Goal: Task Accomplishment & Management: Manage account settings

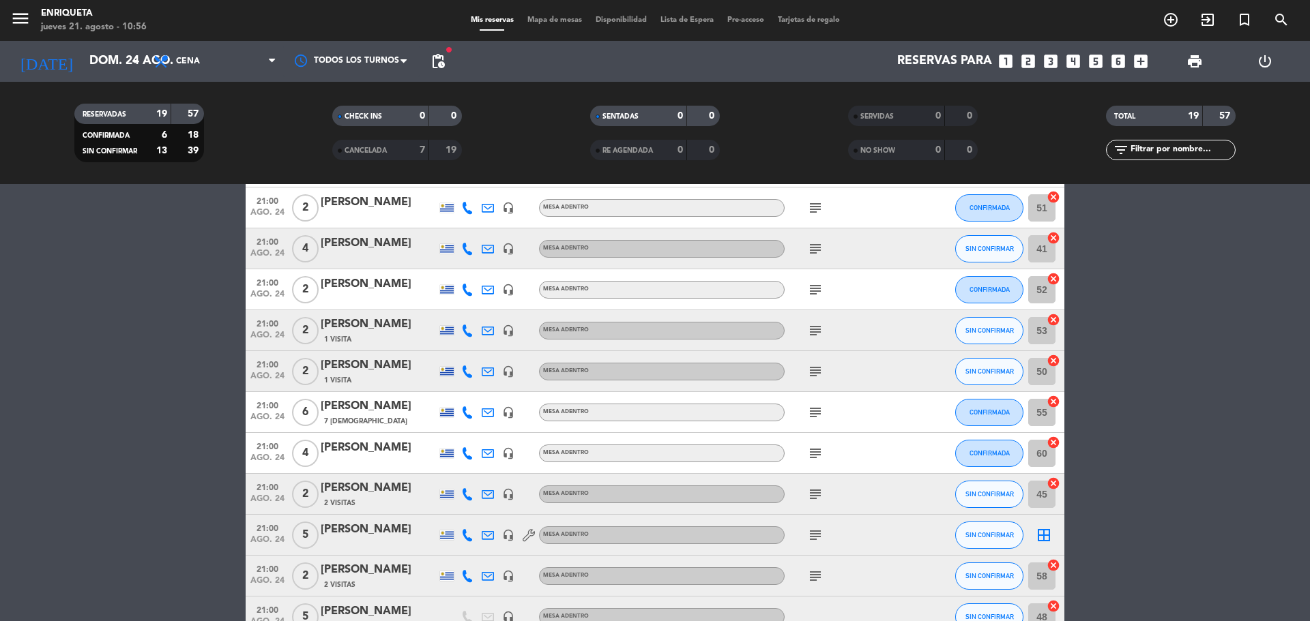
scroll to position [205, 0]
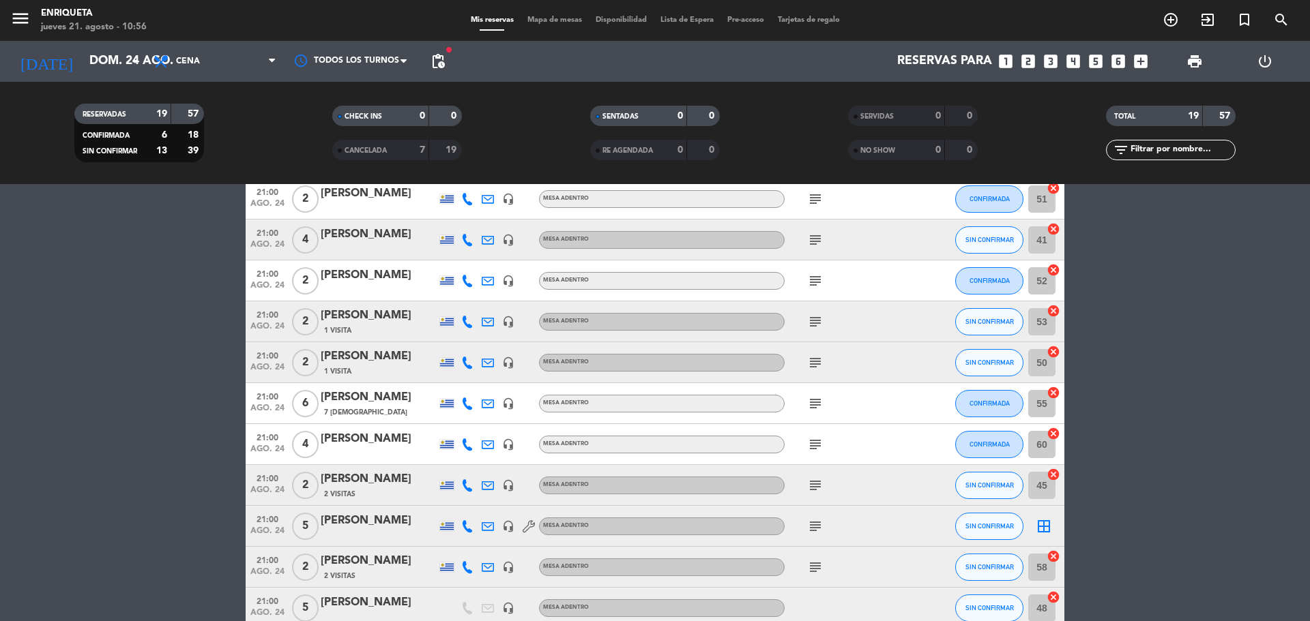
click at [386, 518] on div "[PERSON_NAME]" at bounding box center [379, 521] width 116 height 18
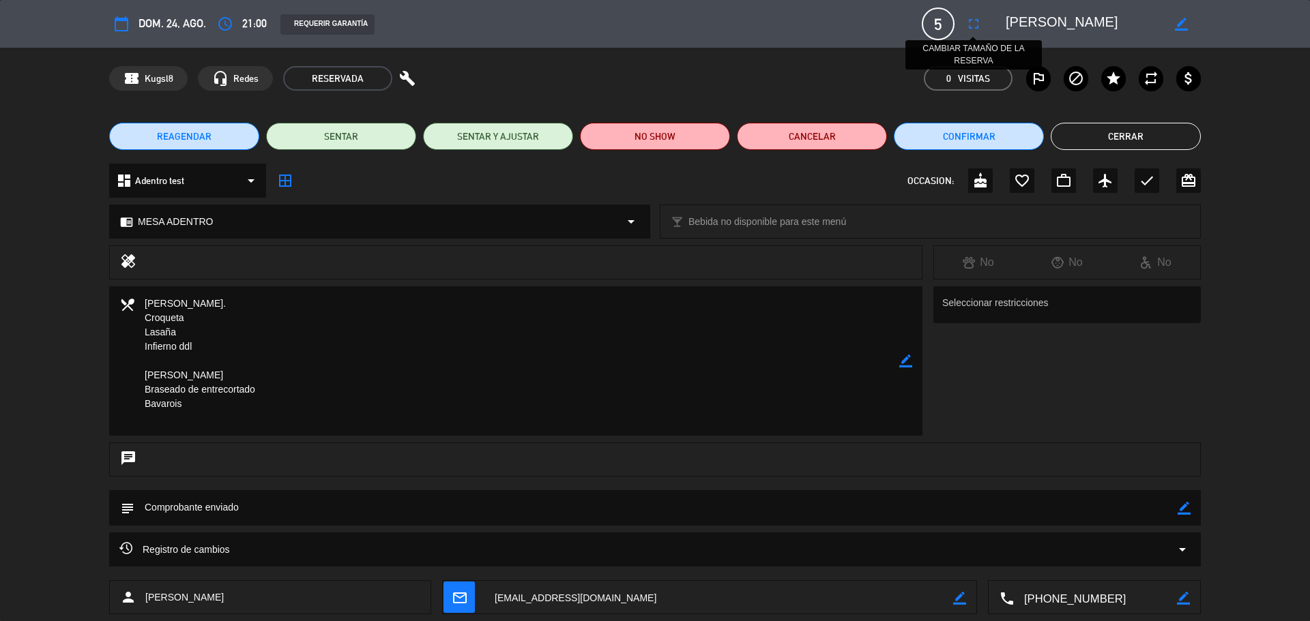
click at [973, 31] on icon "fullscreen" at bounding box center [973, 24] width 16 height 16
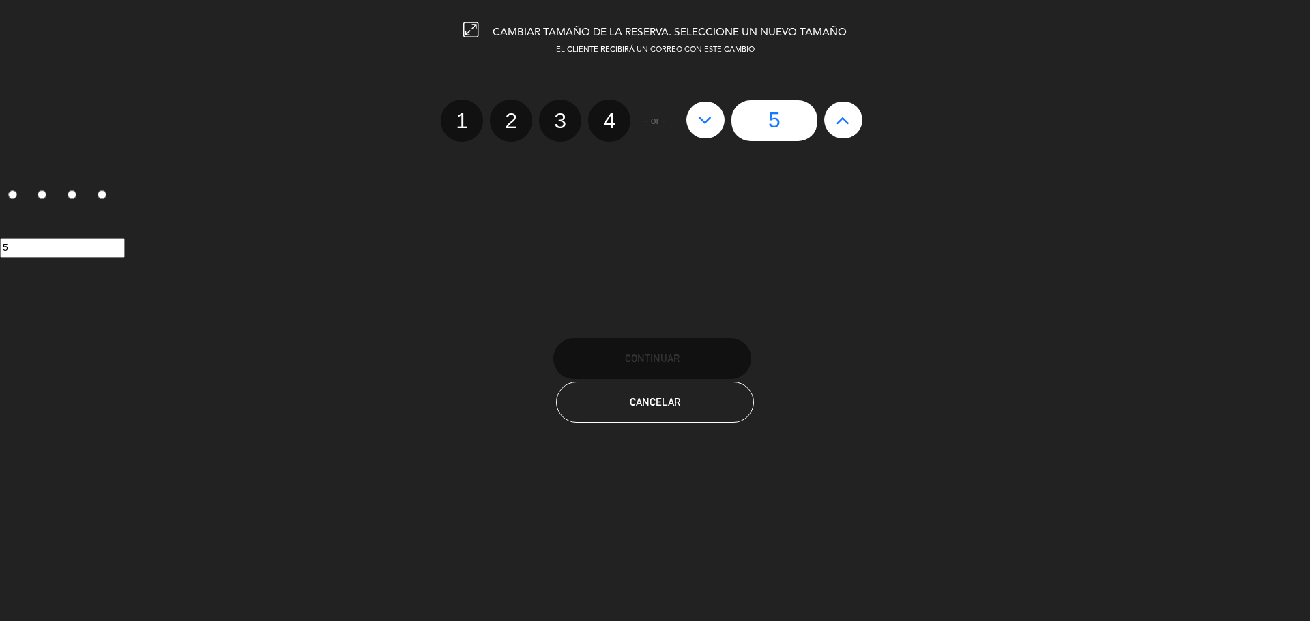
click at [712, 121] on icon at bounding box center [705, 120] width 14 height 22
click at [703, 121] on icon at bounding box center [705, 120] width 14 height 22
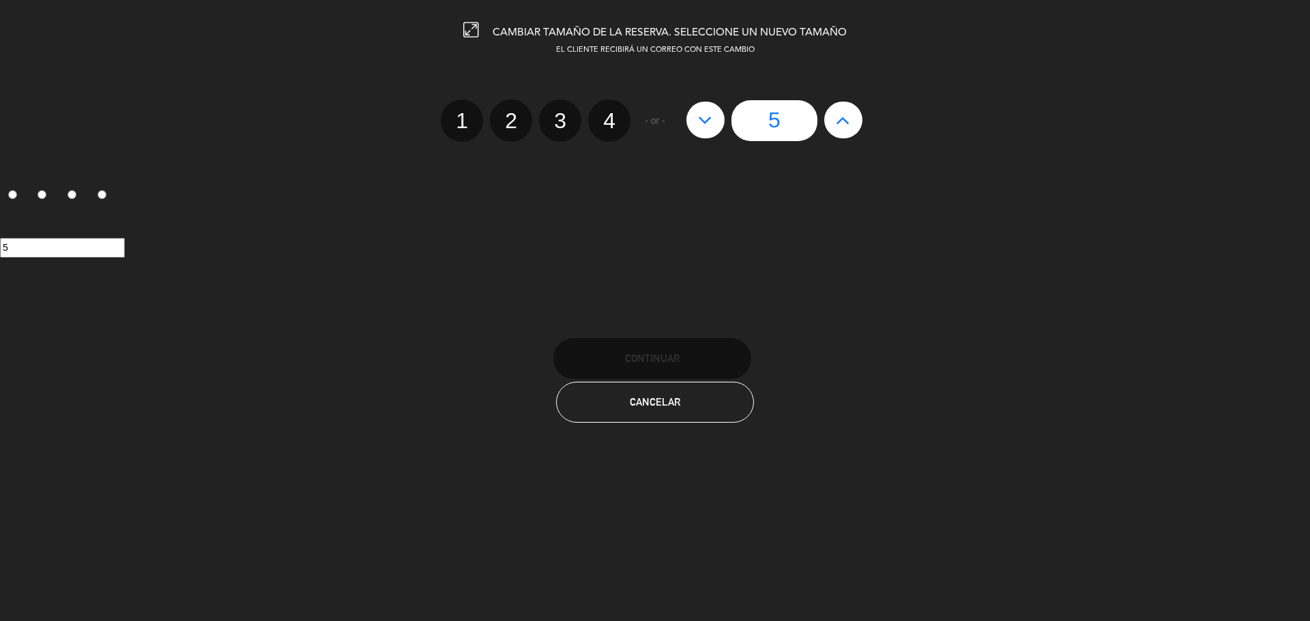
click at [703, 121] on icon at bounding box center [705, 120] width 14 height 22
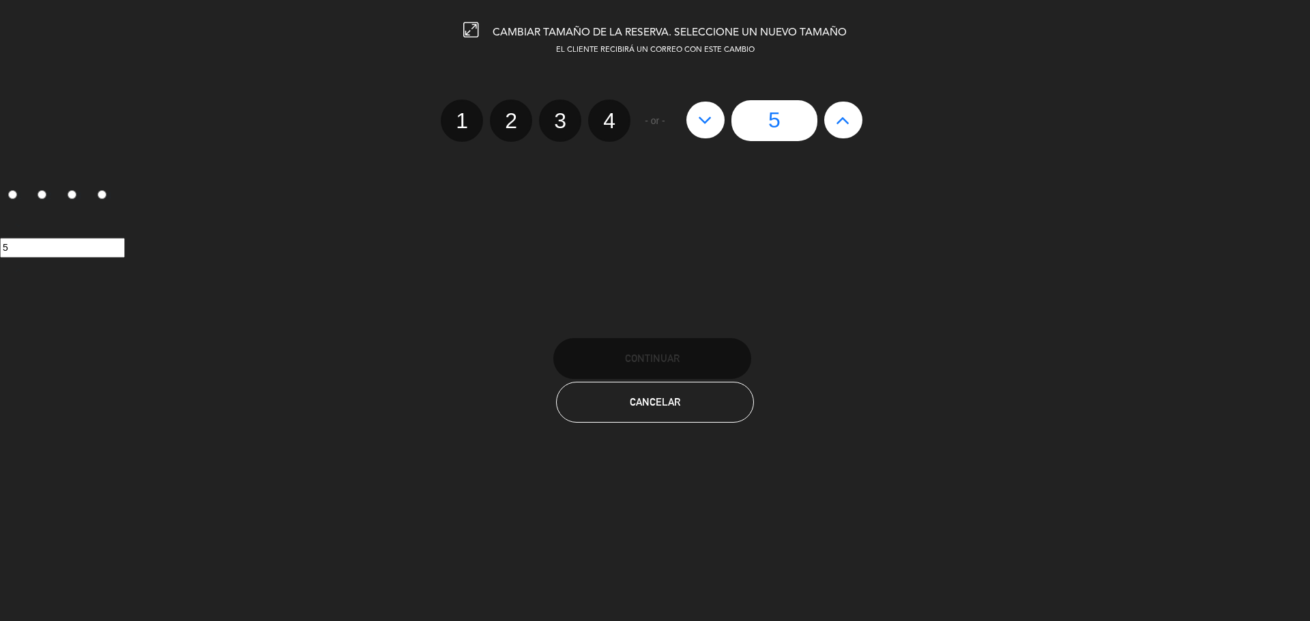
click at [0, 249] on input "5" at bounding box center [62, 248] width 125 height 20
click at [610, 109] on label "4" at bounding box center [609, 121] width 42 height 42
click at [610, 109] on input "4" at bounding box center [607, 108] width 9 height 9
radio input "true"
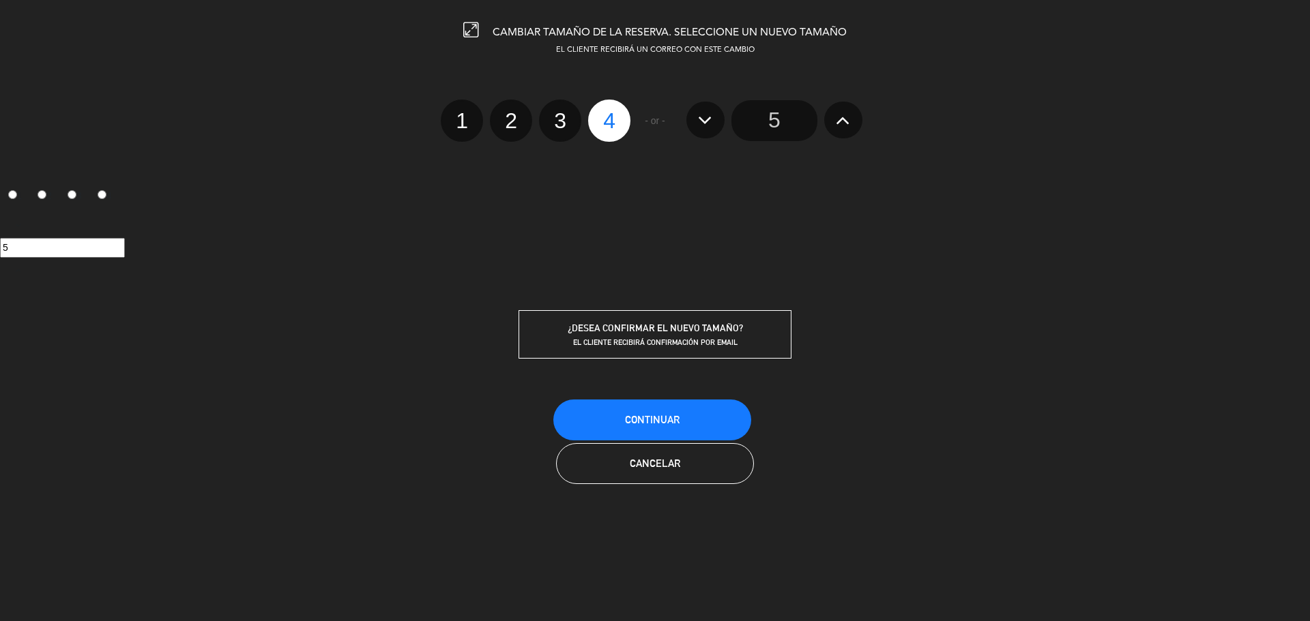
radio input "false"
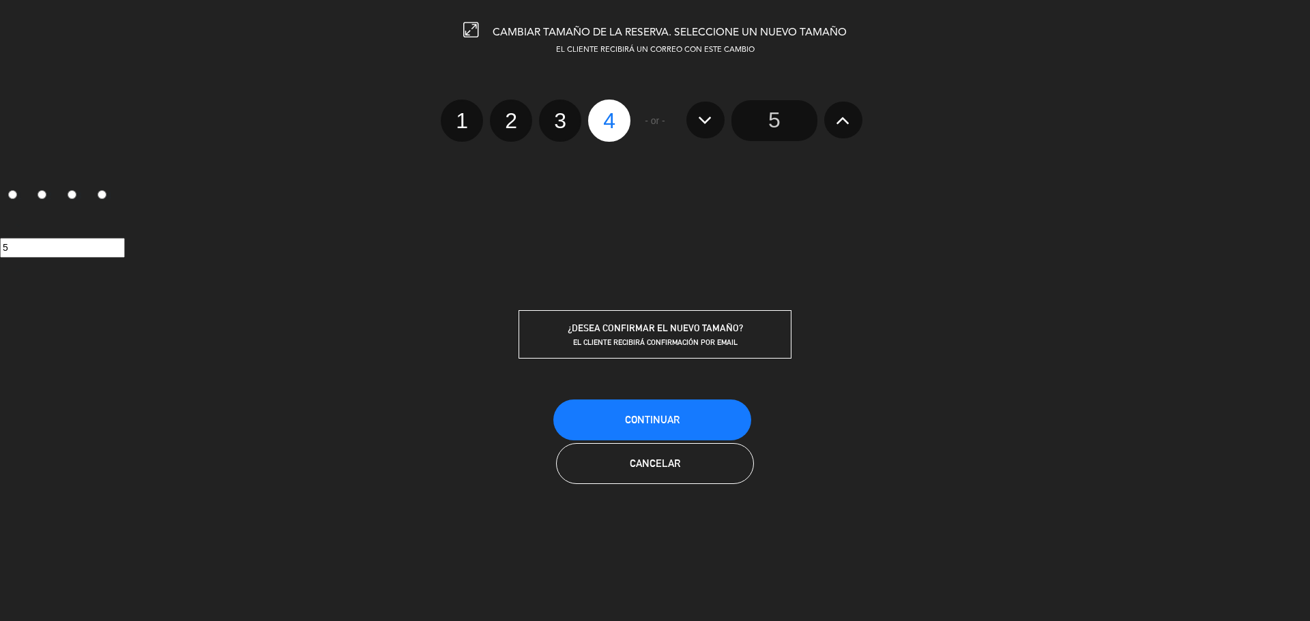
radio input "false"
radio input "true"
click at [652, 417] on span "Continuar" at bounding box center [652, 420] width 55 height 12
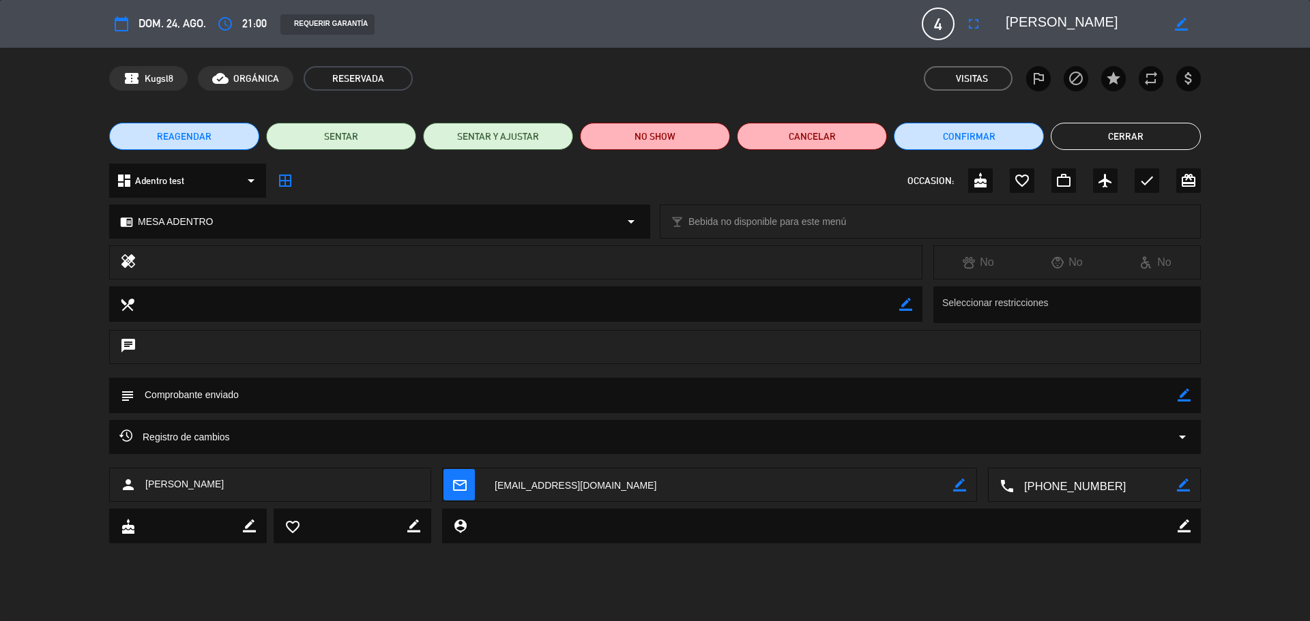
click at [1148, 139] on button "Cerrar" at bounding box center [1125, 136] width 150 height 27
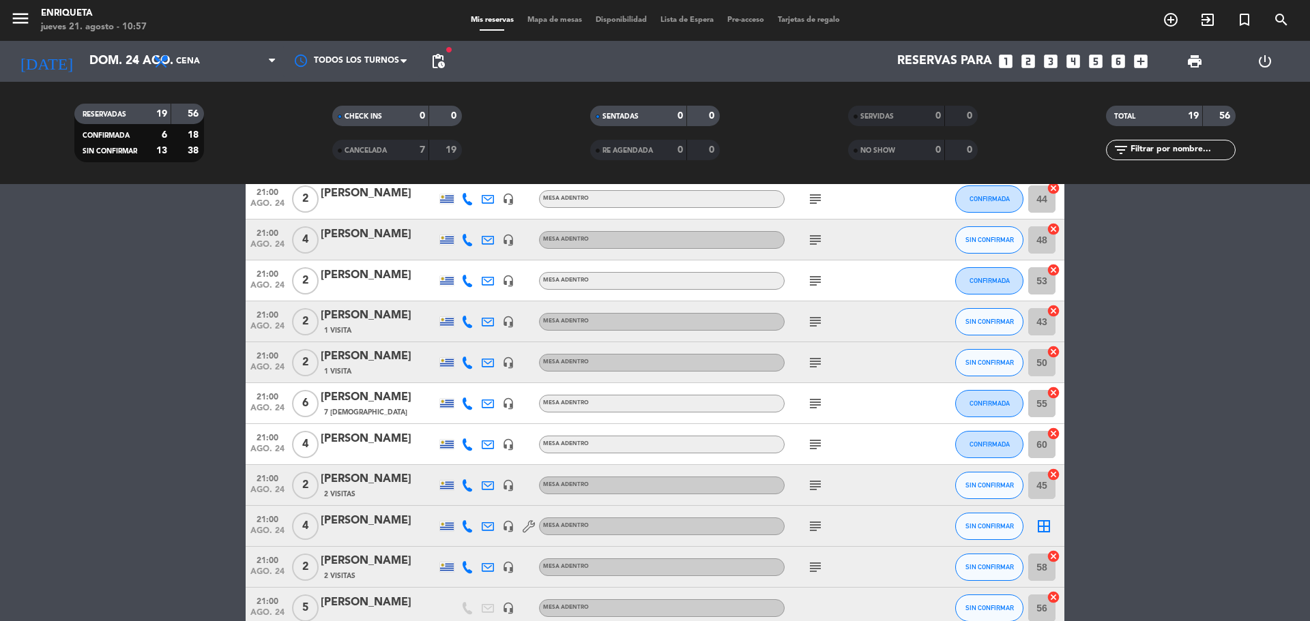
click at [392, 533] on div at bounding box center [379, 535] width 116 height 11
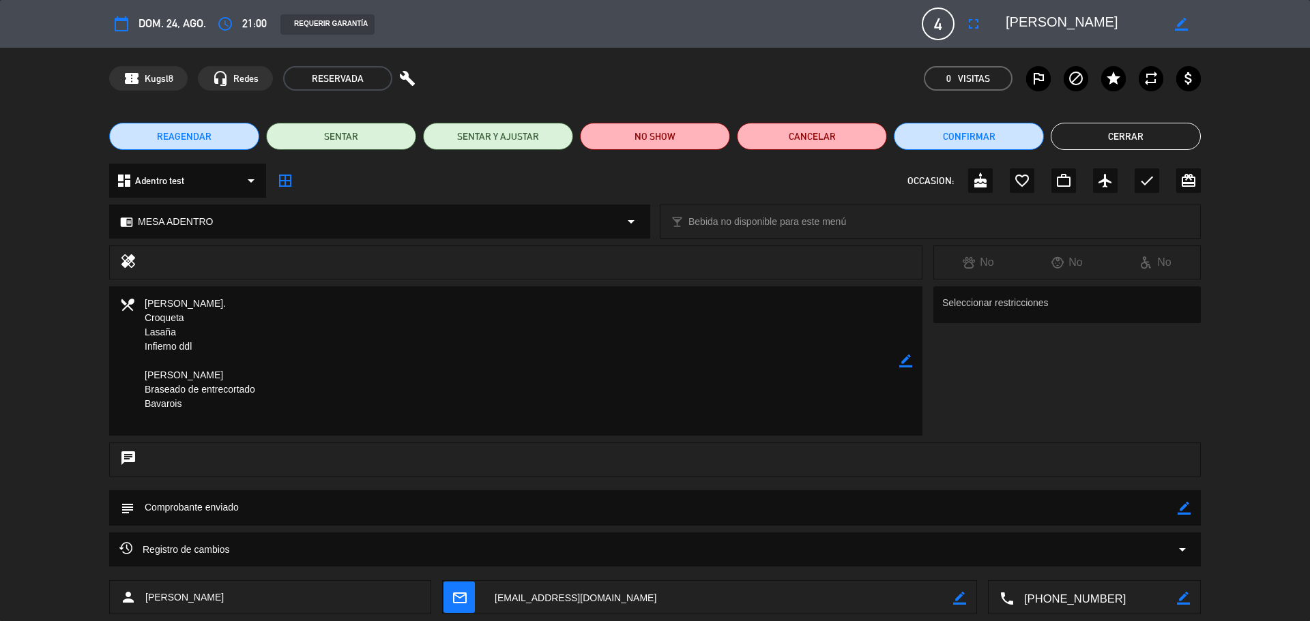
click at [220, 318] on textarea at bounding box center [516, 360] width 765 height 149
click at [227, 304] on textarea at bounding box center [516, 360] width 765 height 149
click at [183, 306] on textarea at bounding box center [516, 360] width 765 height 149
click at [902, 362] on icon "border_color" at bounding box center [905, 361] width 13 height 13
click at [267, 311] on textarea at bounding box center [516, 360] width 765 height 149
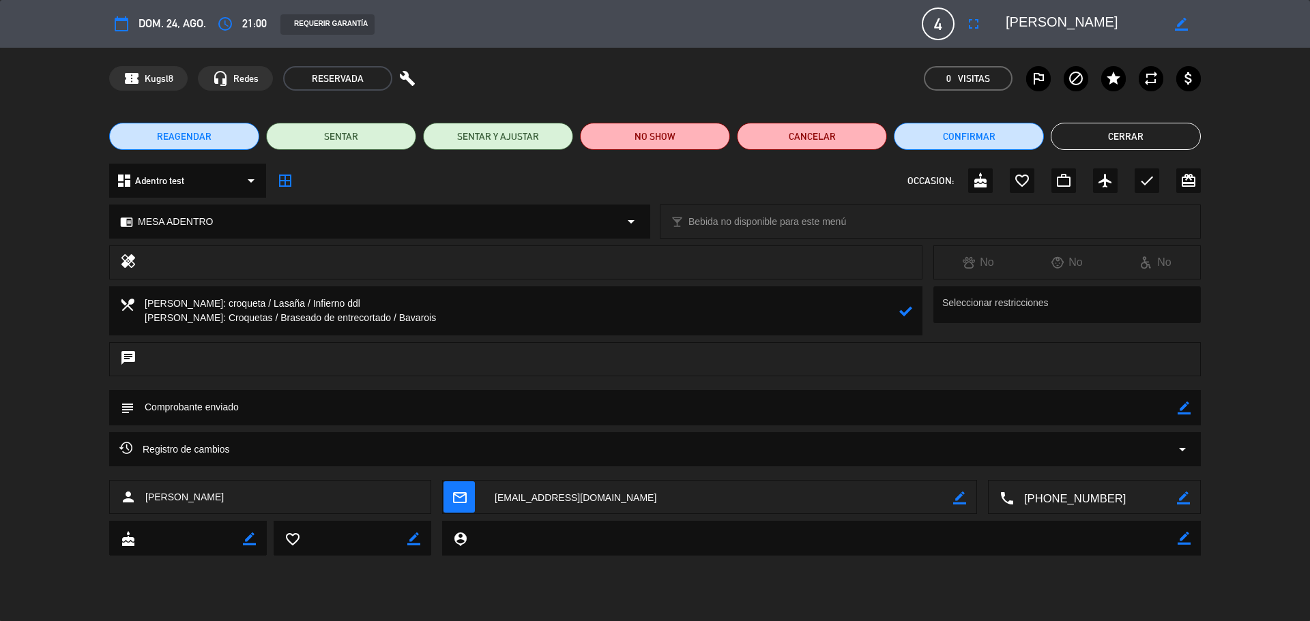
click at [250, 319] on textarea at bounding box center [516, 310] width 765 height 49
click at [401, 314] on textarea at bounding box center [516, 310] width 765 height 49
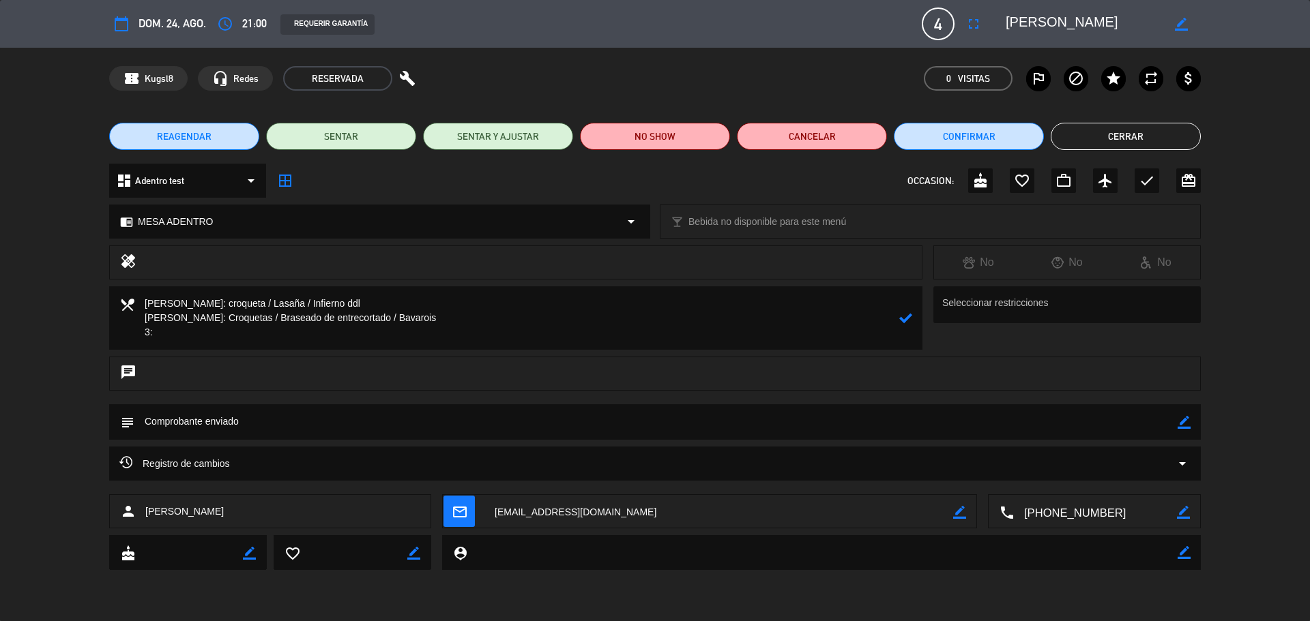
paste textarea "Croquetas de puerro lasagna de espinaca y bavarois de maravuya."
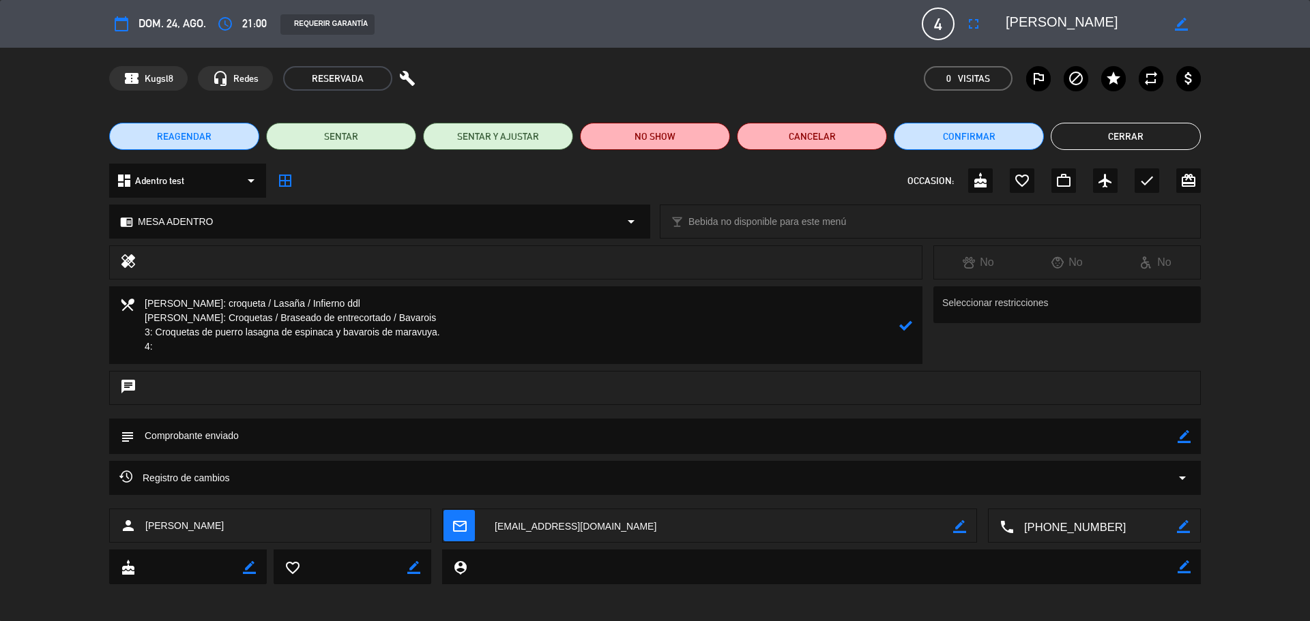
click at [228, 357] on textarea at bounding box center [516, 325] width 765 height 78
paste textarea "Brusqueta de ratatouille"
drag, startPoint x: 201, startPoint y: 347, endPoint x: 274, endPoint y: 347, distance: 72.3
click at [274, 347] on textarea at bounding box center [516, 325] width 765 height 78
click at [256, 353] on textarea at bounding box center [516, 325] width 765 height 78
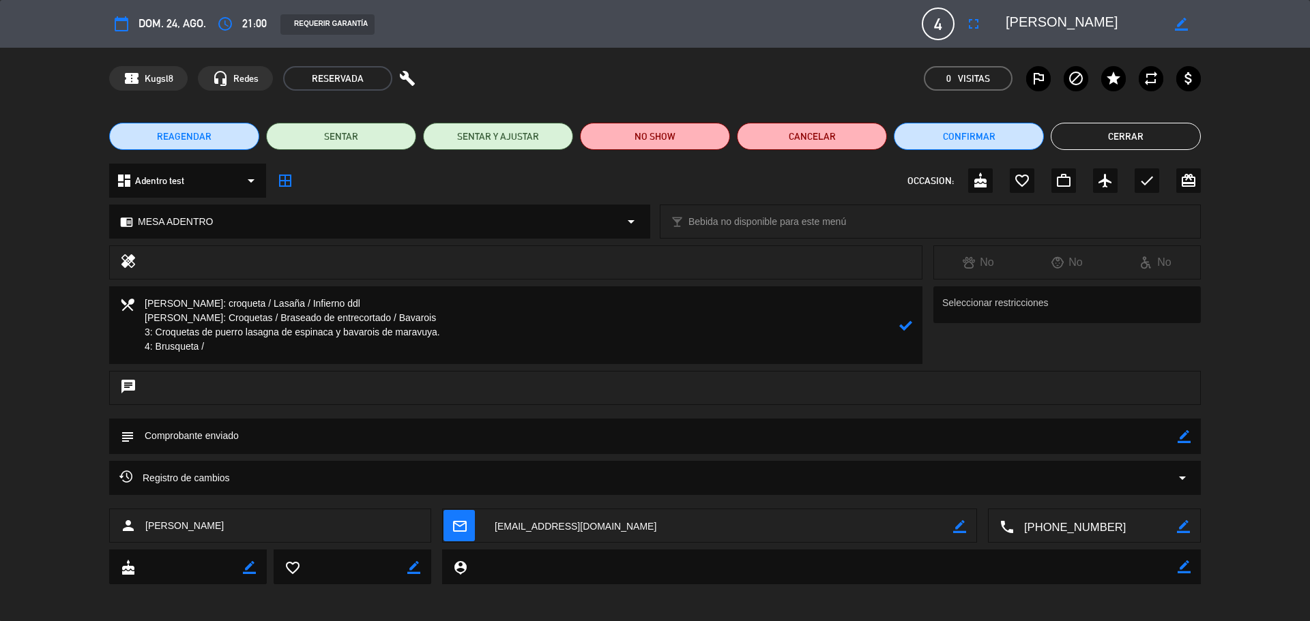
paste textarea "Braseado de entrecot"
click at [321, 349] on textarea at bounding box center [516, 325] width 765 height 78
paste textarea "Bavarois de maracuyá"
drag, startPoint x: 416, startPoint y: 346, endPoint x: 146, endPoint y: 352, distance: 270.2
click at [146, 352] on textarea at bounding box center [516, 325] width 765 height 78
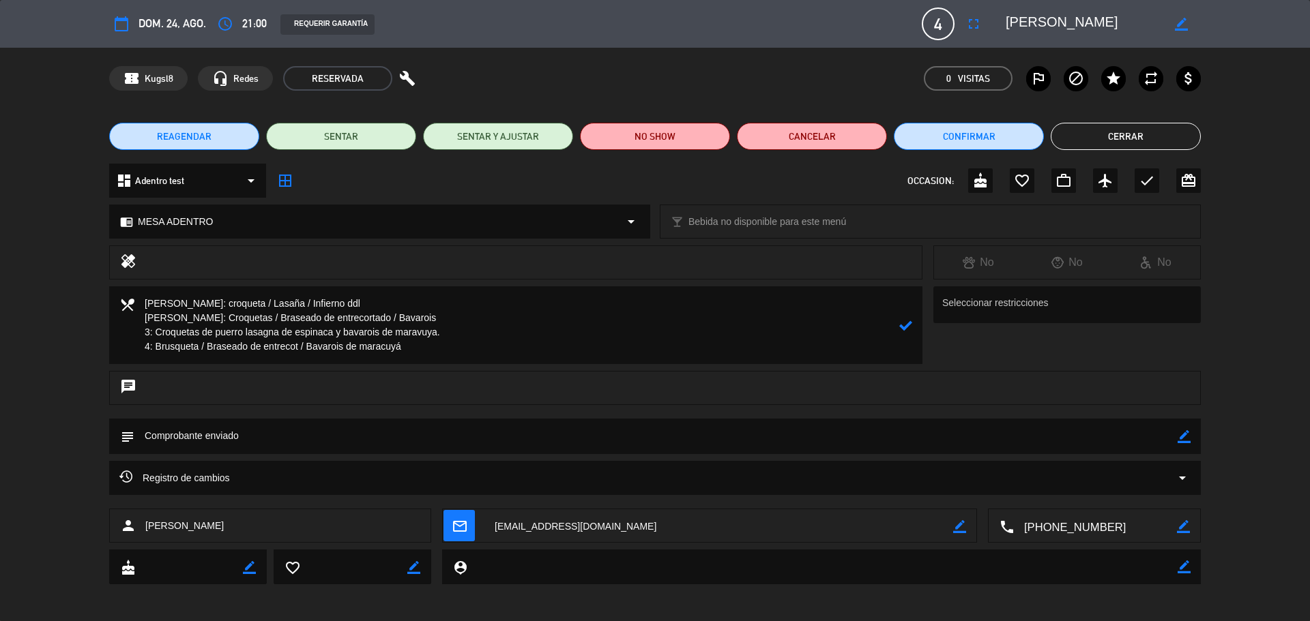
type textarea "[PERSON_NAME]: croqueta / Lasaña / Infierno ddl [PERSON_NAME]: Croquetas / Bras…"
click at [417, 356] on textarea at bounding box center [516, 325] width 765 height 78
drag, startPoint x: 420, startPoint y: 351, endPoint x: 46, endPoint y: 289, distance: 378.3
click at [46, 289] on div "local_dining Seleccionar restricciones" at bounding box center [655, 328] width 1310 height 85
click at [908, 334] on div at bounding box center [905, 325] width 13 height 78
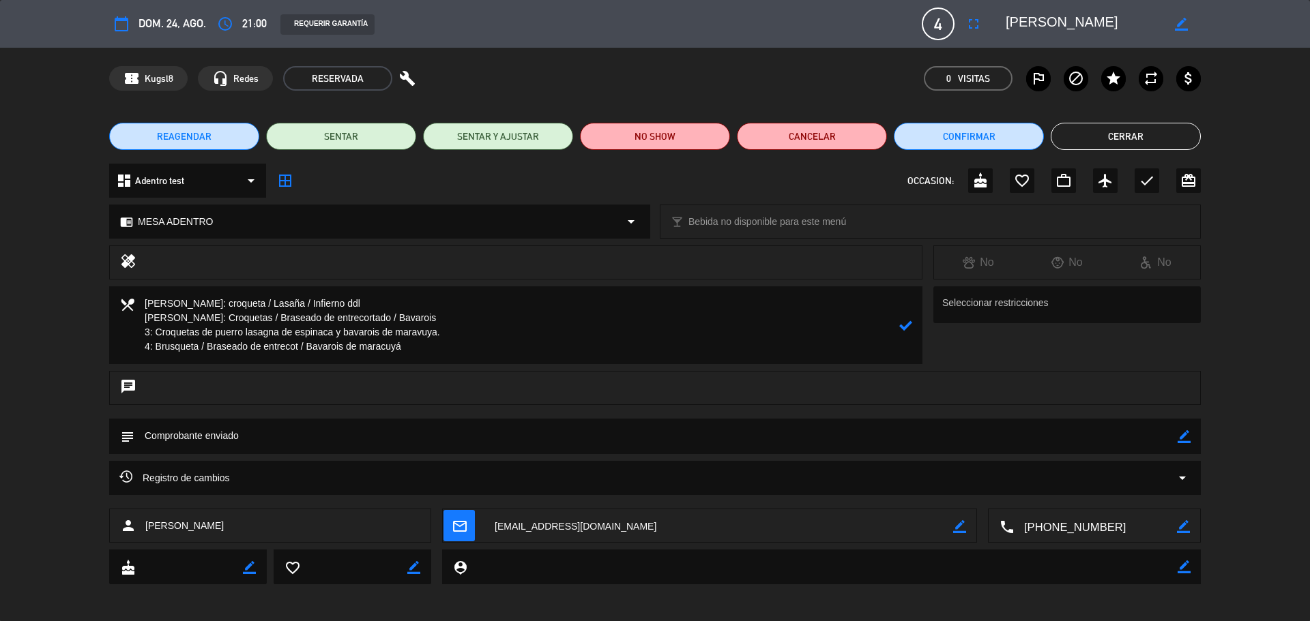
click at [907, 326] on icon at bounding box center [905, 325] width 13 height 13
click at [1145, 138] on button "Cerrar" at bounding box center [1125, 136] width 150 height 27
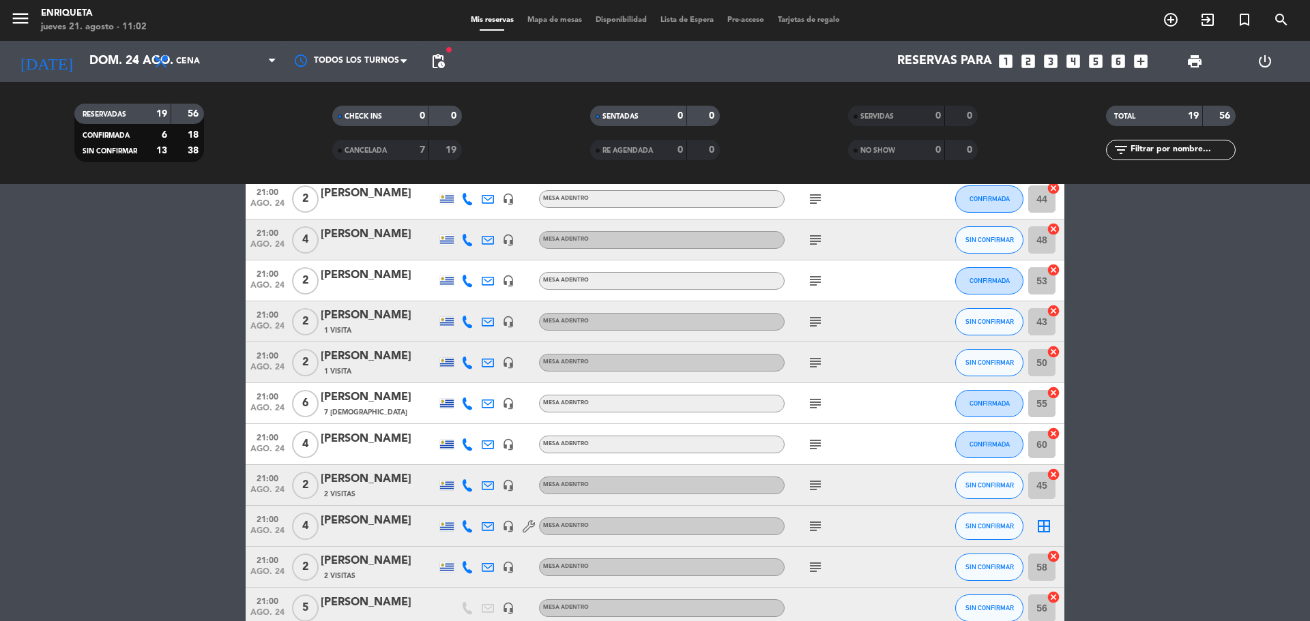
click at [379, 518] on div "[PERSON_NAME]" at bounding box center [379, 521] width 116 height 18
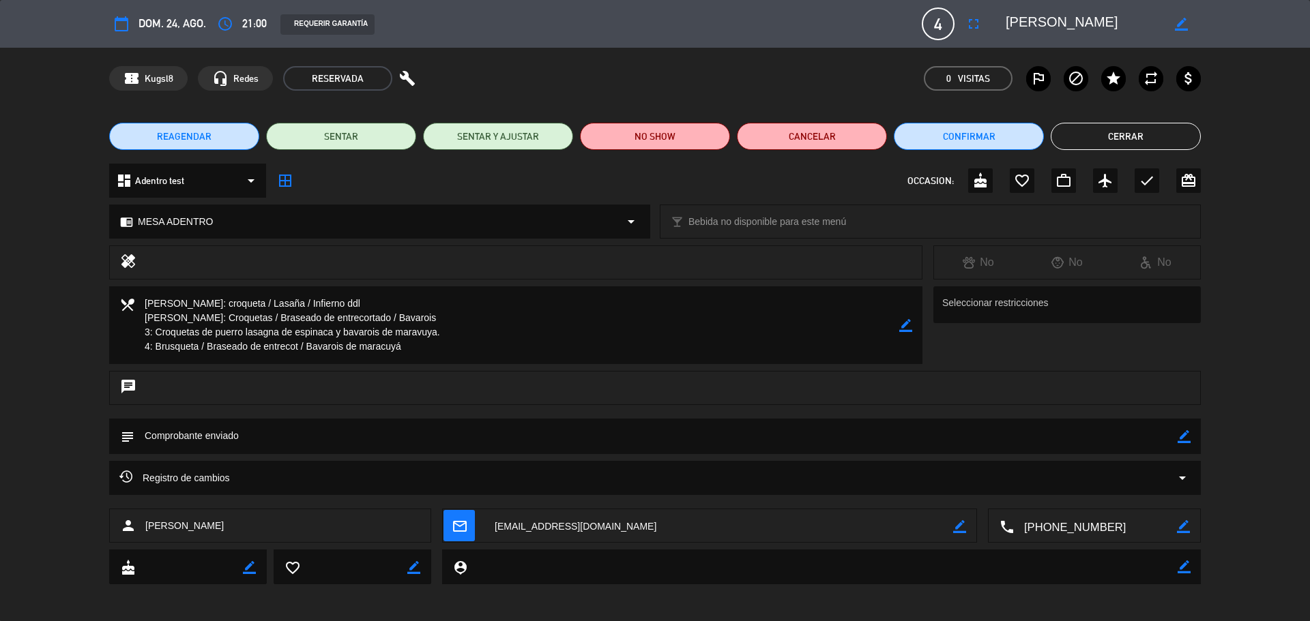
click at [1184, 437] on icon "border_color" at bounding box center [1183, 436] width 13 height 13
click at [1075, 443] on textarea at bounding box center [655, 436] width 1043 height 35
type textarea "Comprobante enviado - Uno de ellos giro $ 3400 , asi que devolverle $ 200"
click at [1186, 436] on icon at bounding box center [1183, 436] width 13 height 13
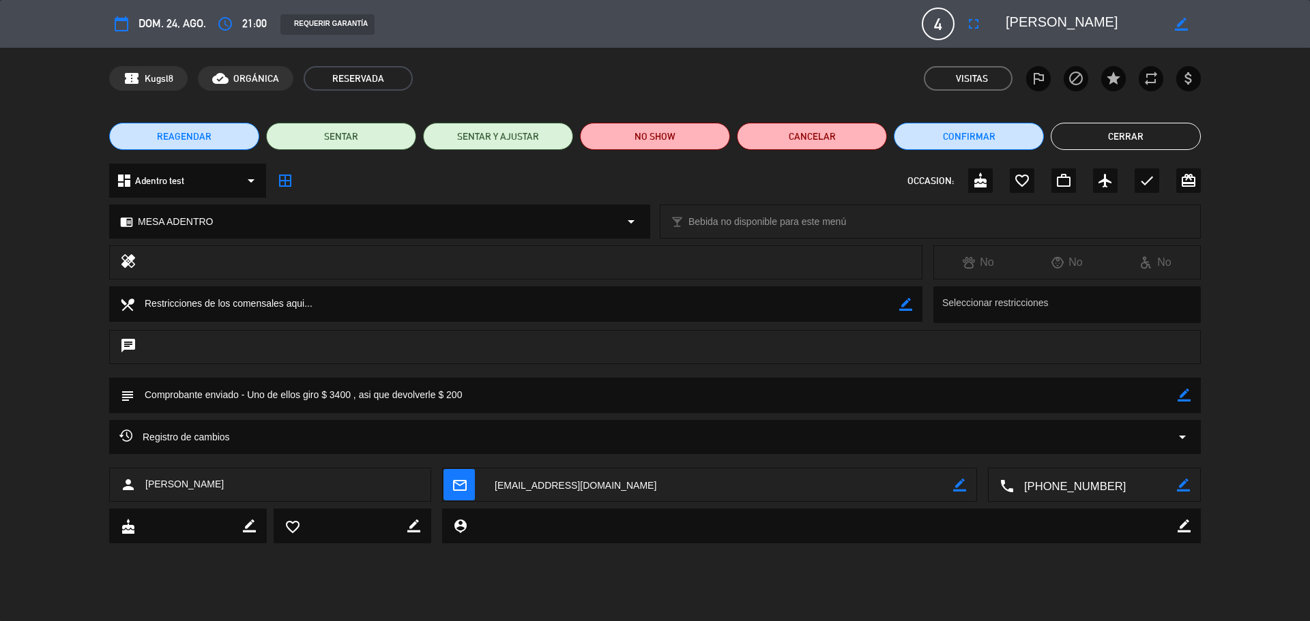
click at [1141, 141] on button "Cerrar" at bounding box center [1125, 136] width 150 height 27
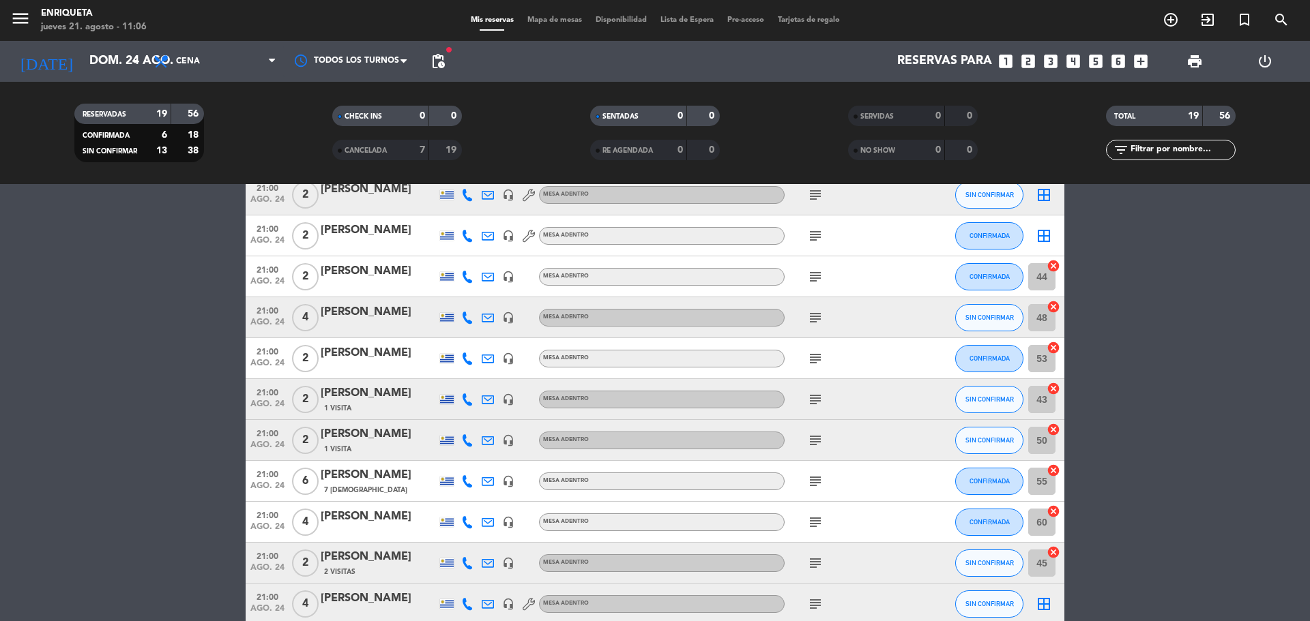
scroll to position [136, 0]
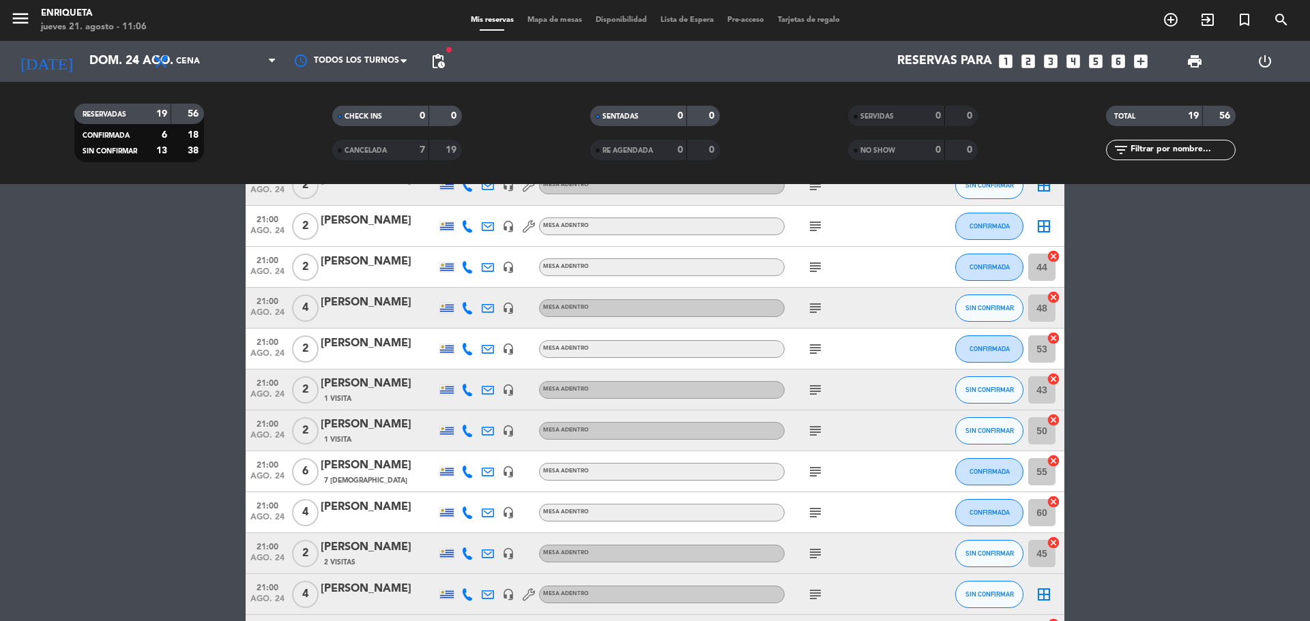
click at [385, 469] on div "[PERSON_NAME]" at bounding box center [379, 466] width 116 height 18
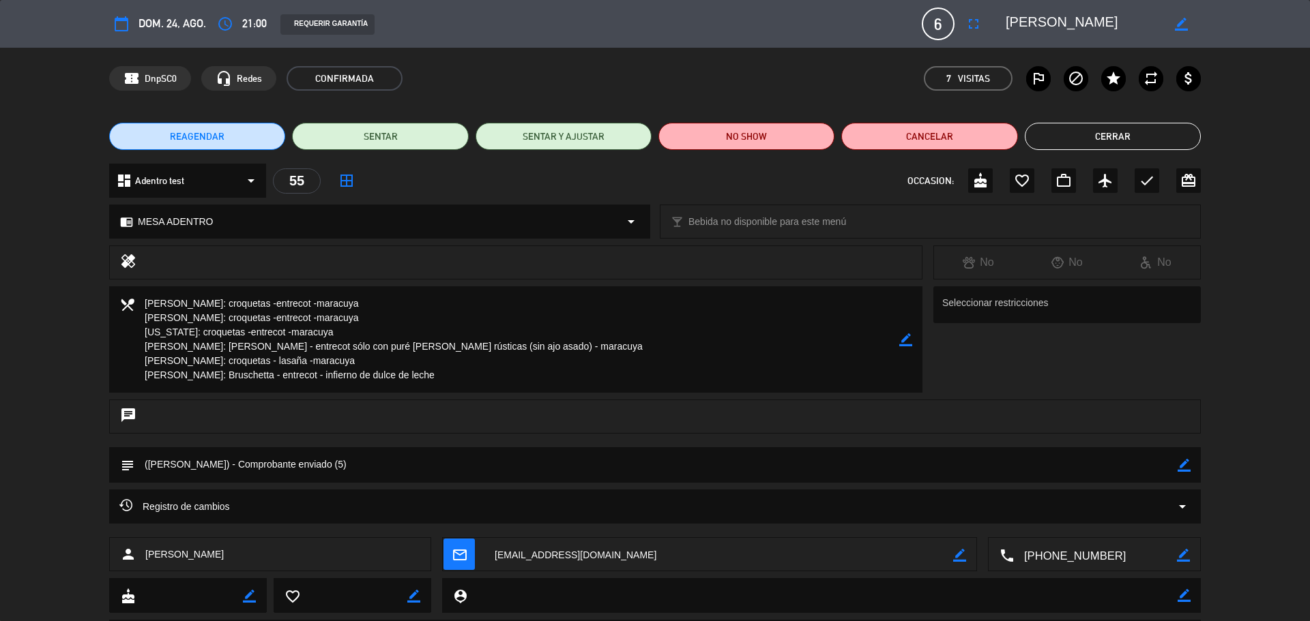
click at [1179, 465] on icon "border_color" at bounding box center [1183, 465] width 13 height 13
drag, startPoint x: 293, startPoint y: 467, endPoint x: 327, endPoint y: 467, distance: 34.1
click at [327, 467] on textarea at bounding box center [655, 464] width 1043 height 35
type textarea "([PERSON_NAME]) - Comprobante enviado"
click at [1184, 467] on icon at bounding box center [1183, 465] width 13 height 13
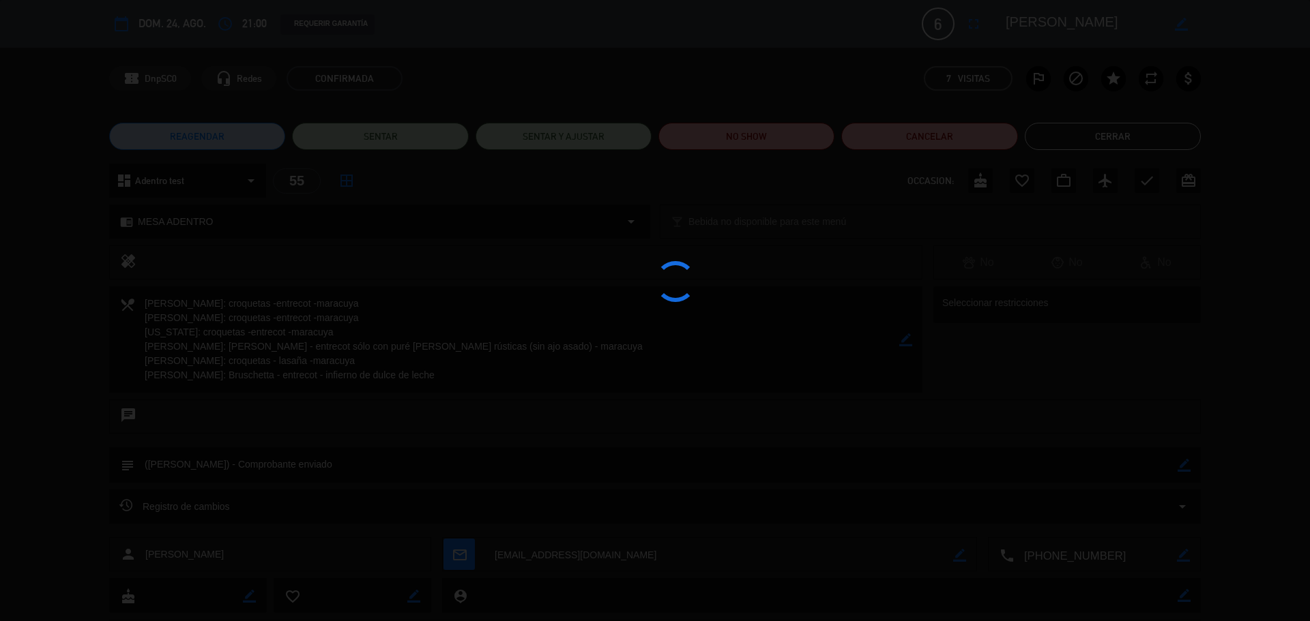
type textarea "([PERSON_NAME]) - Comprobante enviado"
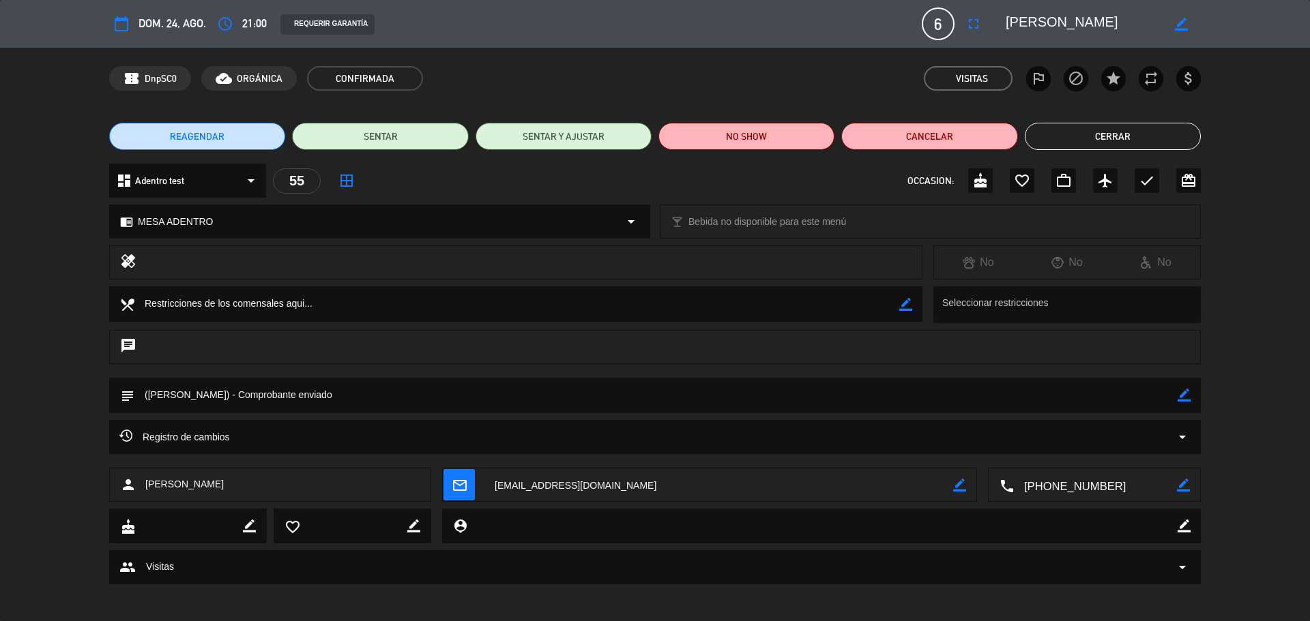
click at [1150, 140] on button "Cerrar" at bounding box center [1113, 136] width 176 height 27
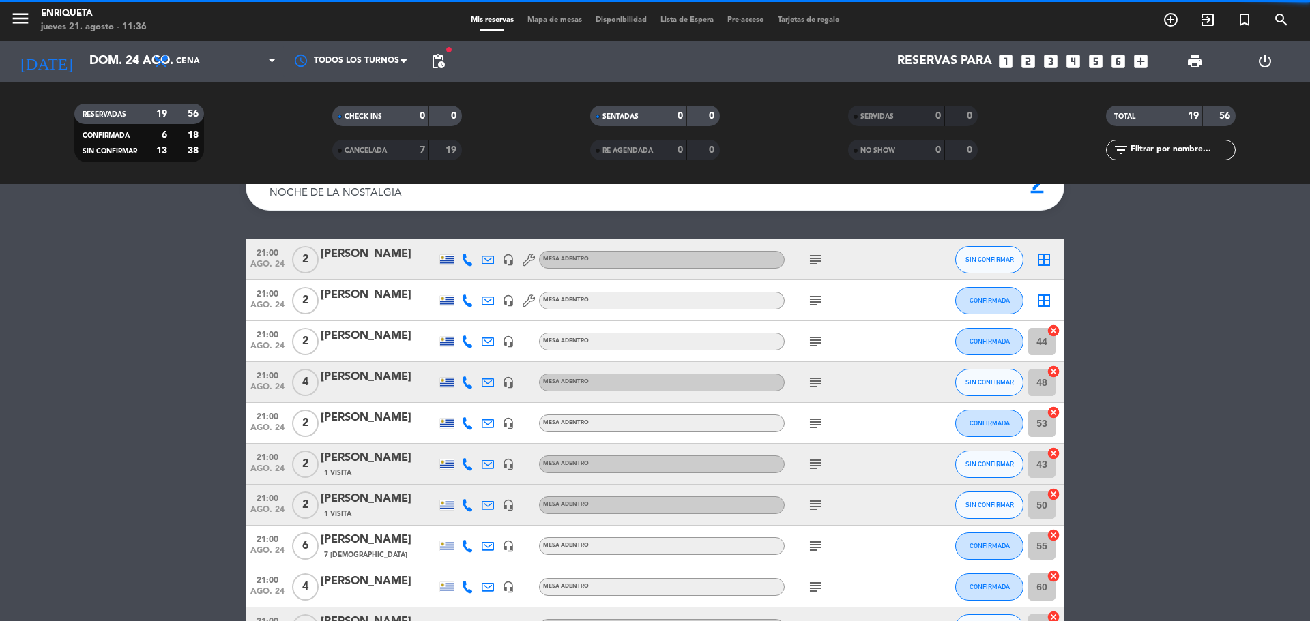
scroll to position [0, 0]
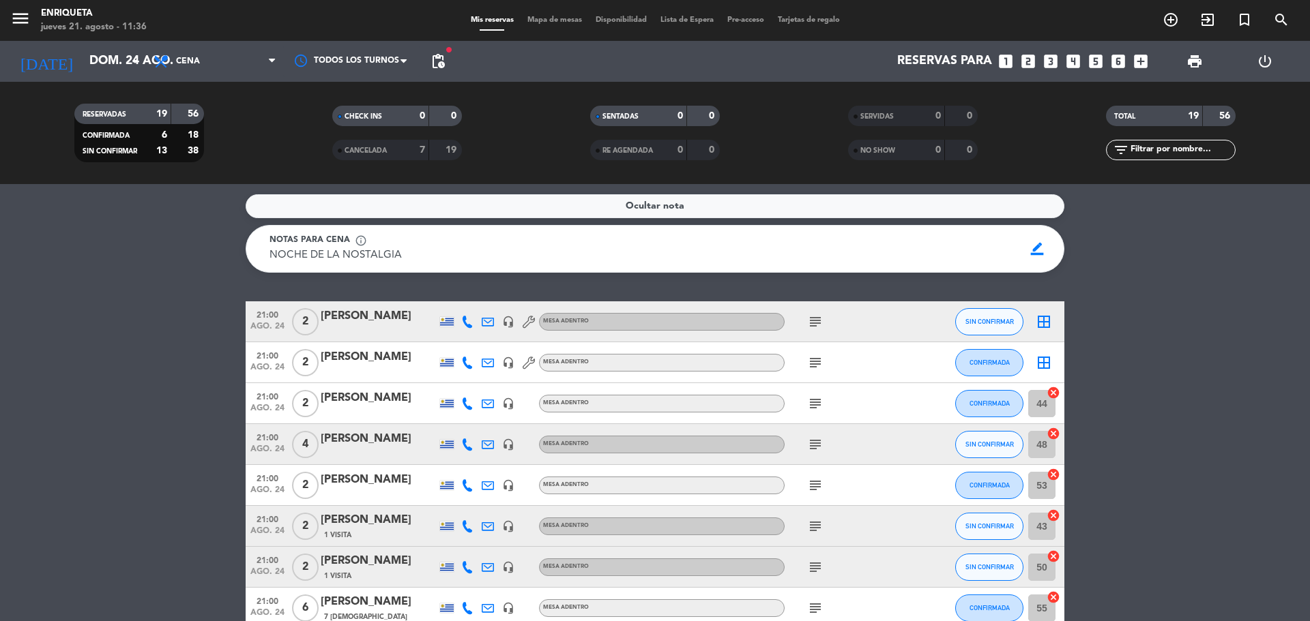
click at [1029, 63] on icon "looks_two" at bounding box center [1028, 62] width 18 height 18
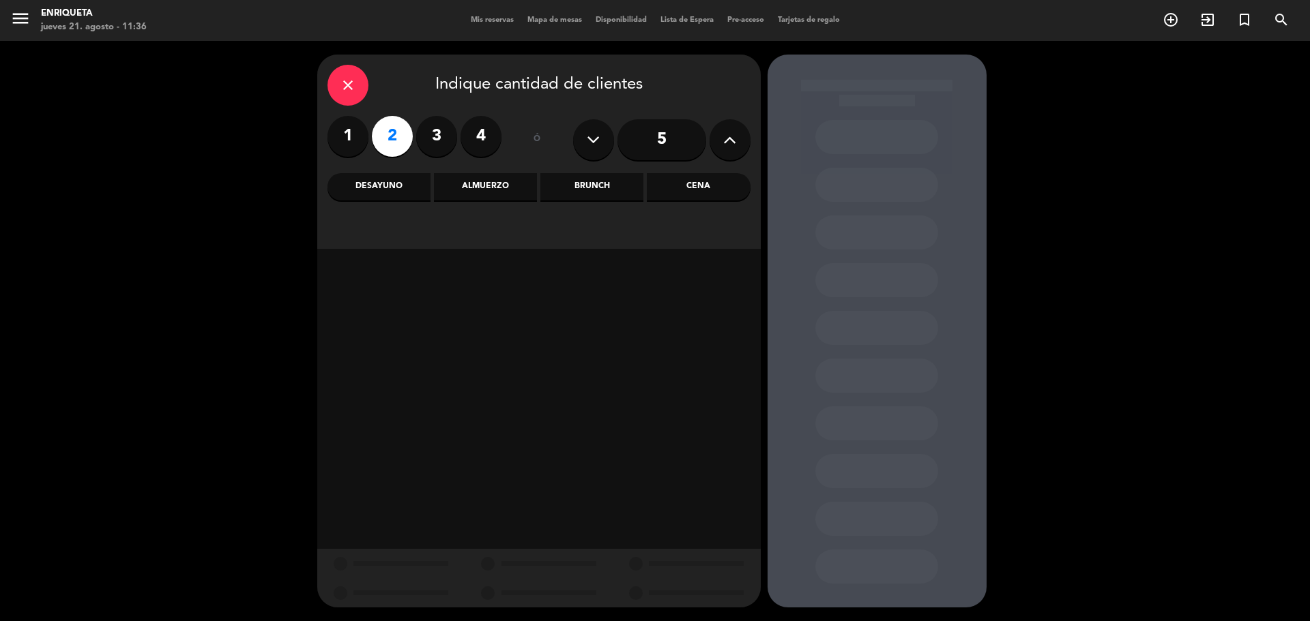
click at [705, 182] on div "Cena" at bounding box center [698, 186] width 103 height 27
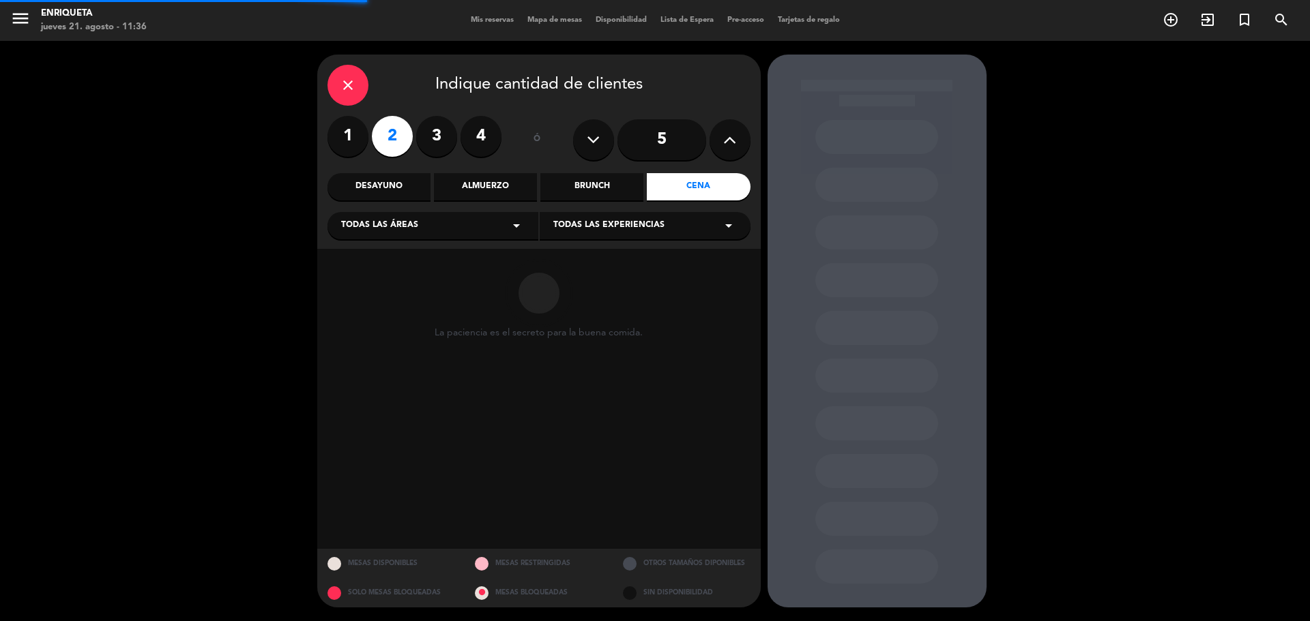
click at [443, 222] on div "Todas las áreas arrow_drop_down" at bounding box center [432, 225] width 211 height 27
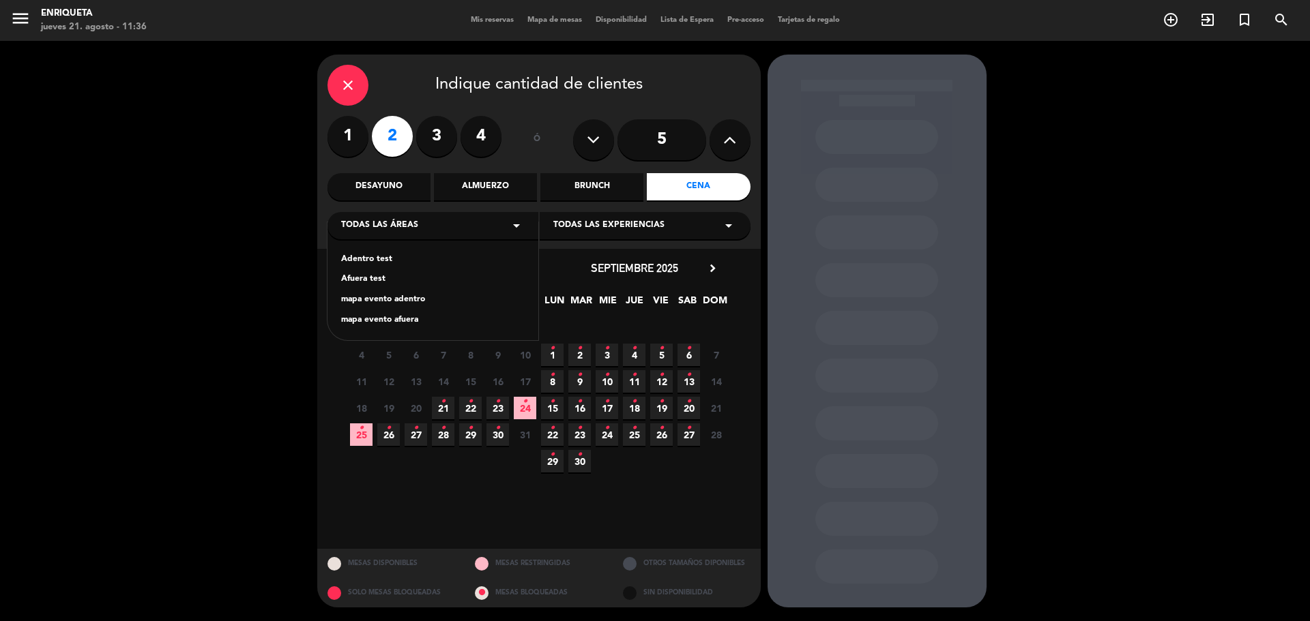
click at [382, 256] on div "Adentro test" at bounding box center [432, 260] width 183 height 14
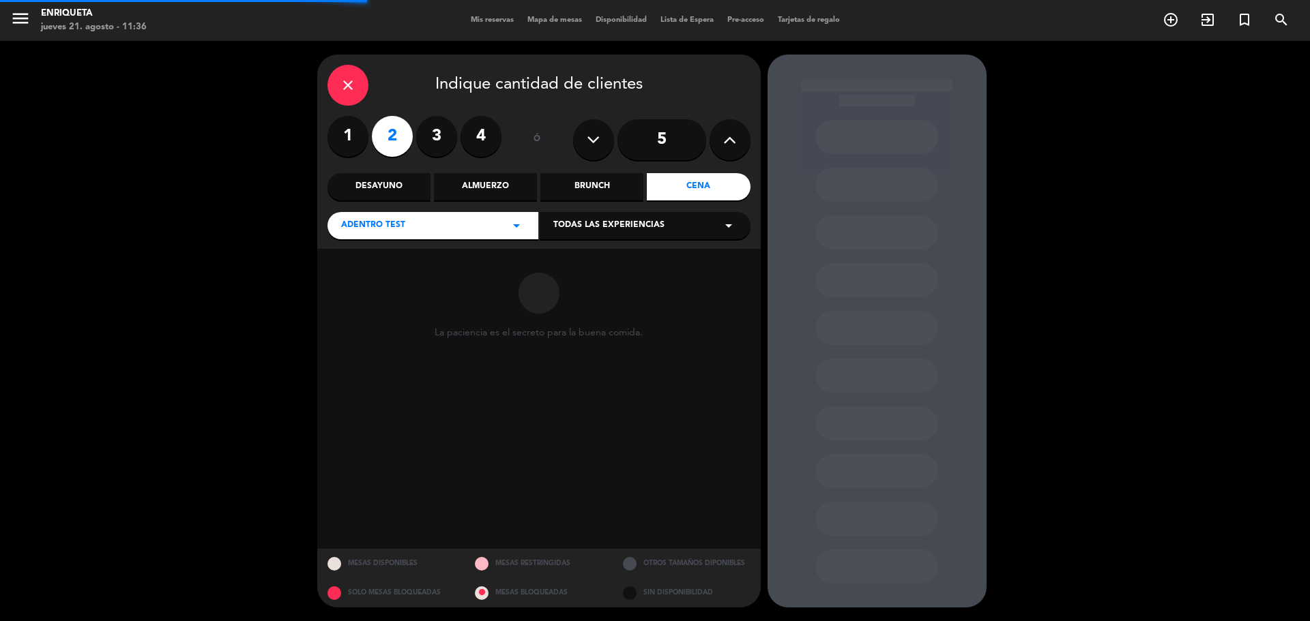
click at [678, 222] on div "Todas las experiencias arrow_drop_down" at bounding box center [645, 225] width 211 height 27
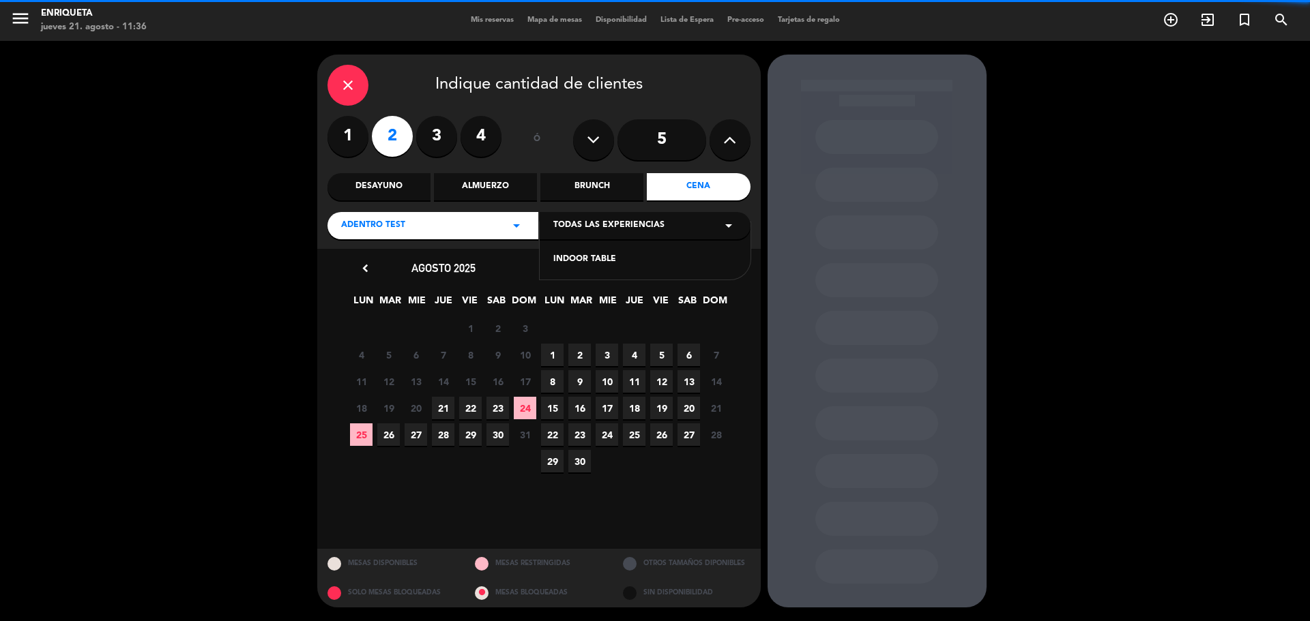
click at [580, 258] on div "INDOOR TABLE" at bounding box center [644, 260] width 183 height 14
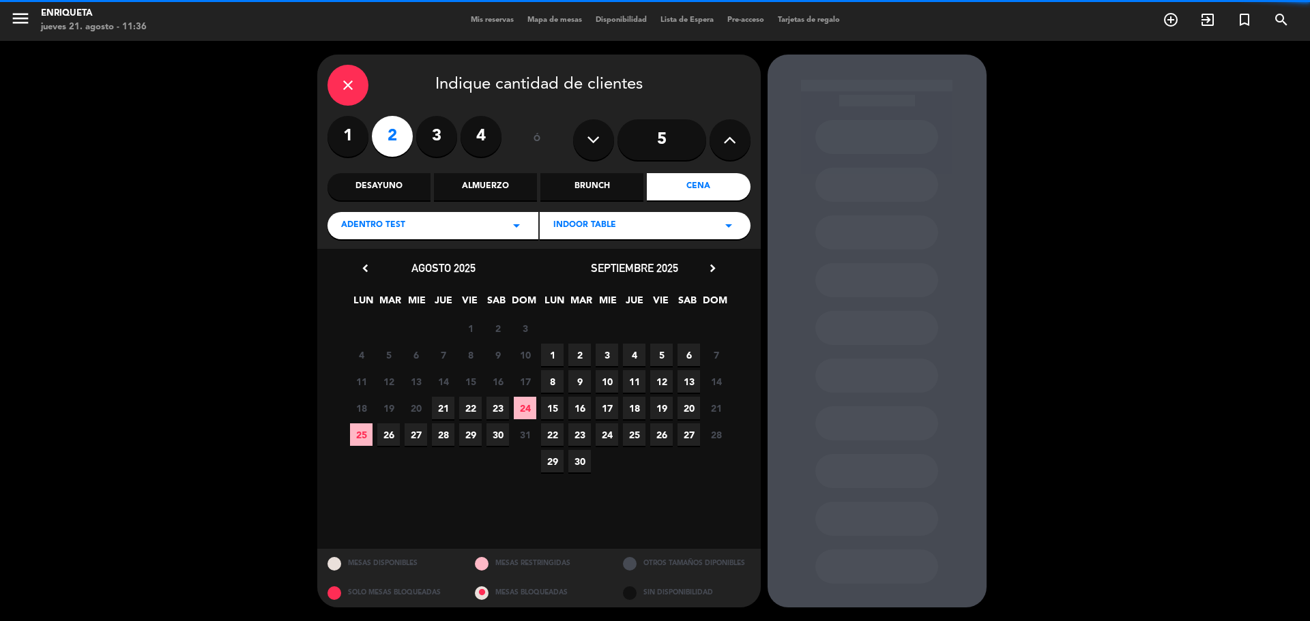
click at [520, 405] on span "24" at bounding box center [525, 408] width 23 height 23
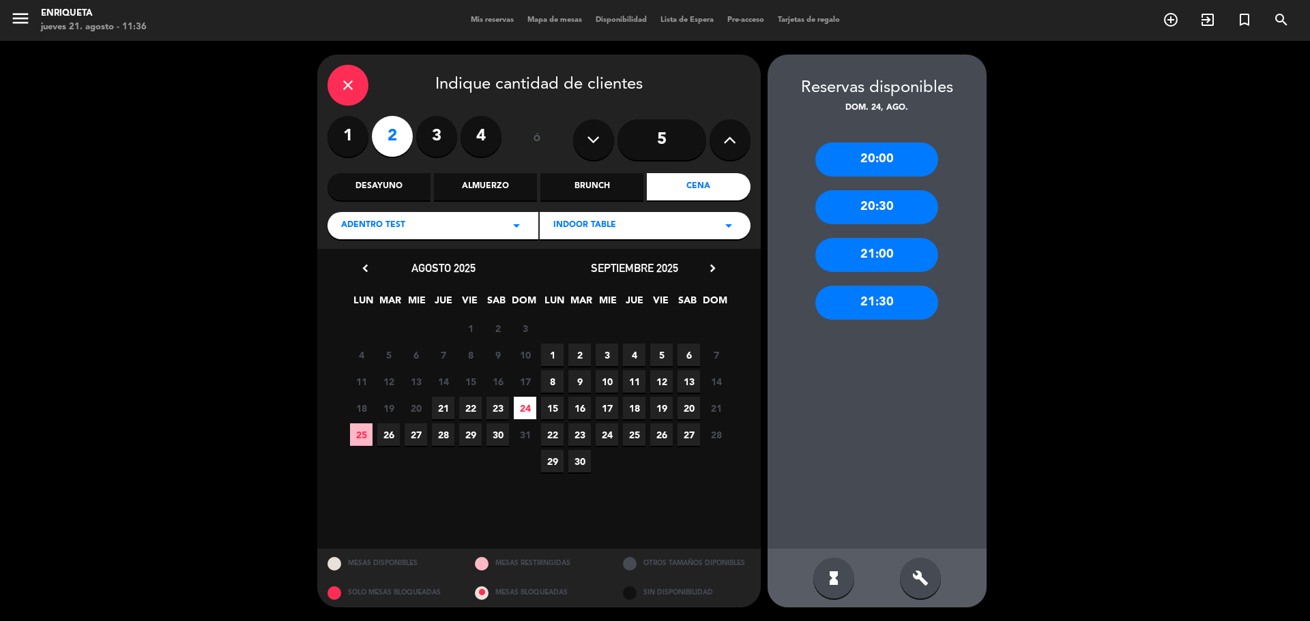
click at [897, 254] on div "21:00" at bounding box center [876, 255] width 123 height 34
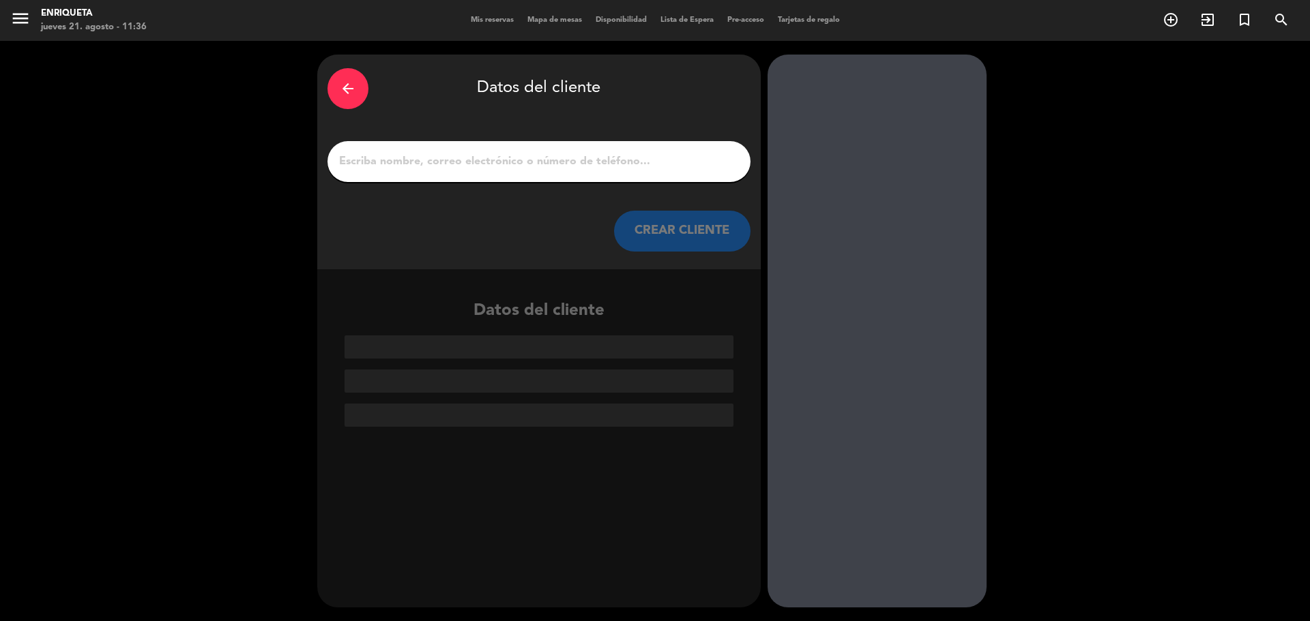
click at [471, 181] on div at bounding box center [538, 161] width 423 height 41
click at [473, 159] on input "1" at bounding box center [539, 161] width 402 height 19
paste input "[PERSON_NAME]"
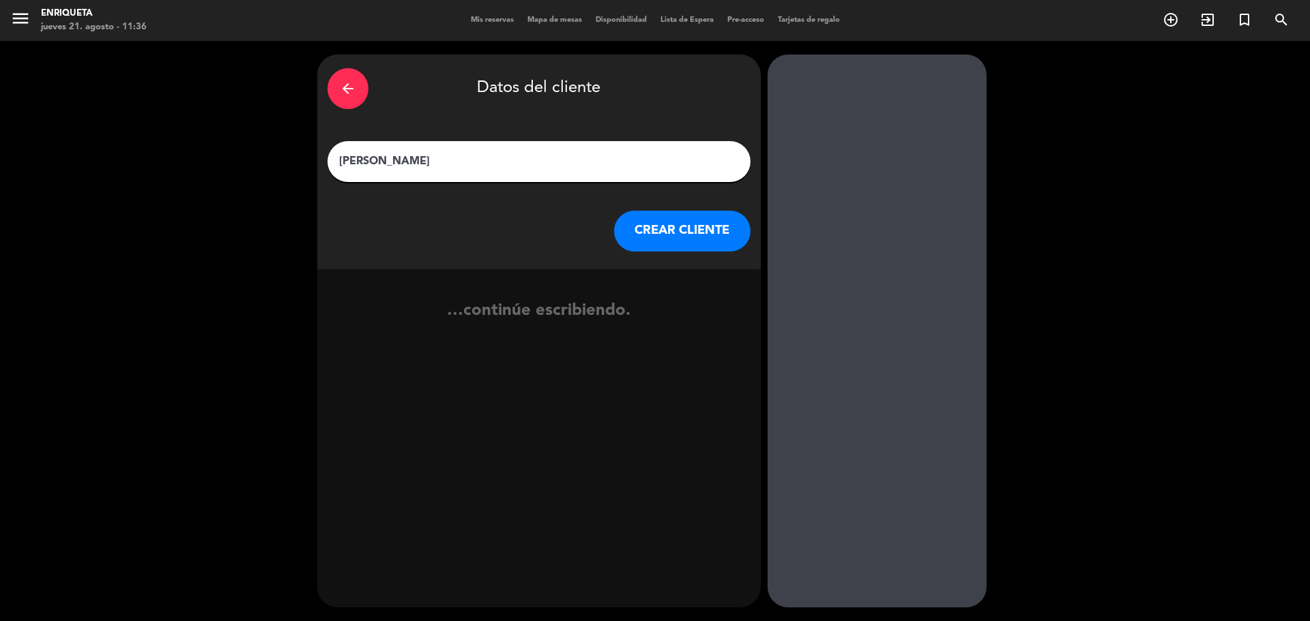
click at [381, 162] on input "[PERSON_NAME]" at bounding box center [539, 161] width 402 height 19
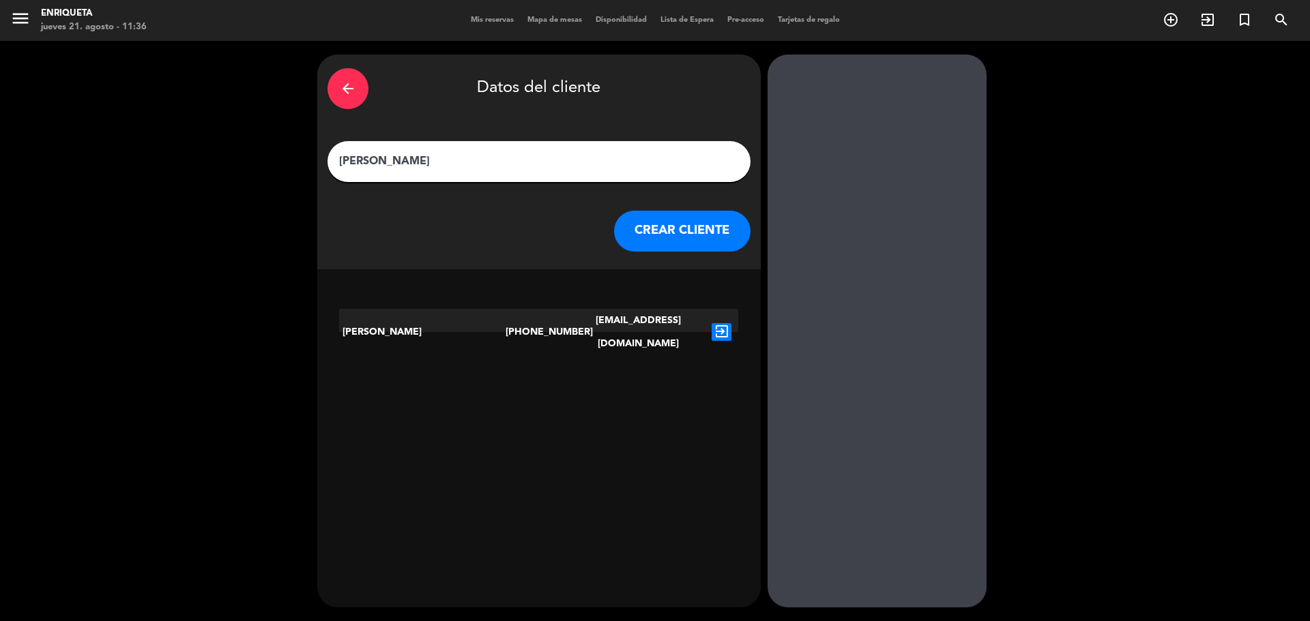
type input "[PERSON_NAME]"
click at [720, 232] on button "CREAR CLIENTE" at bounding box center [682, 231] width 136 height 41
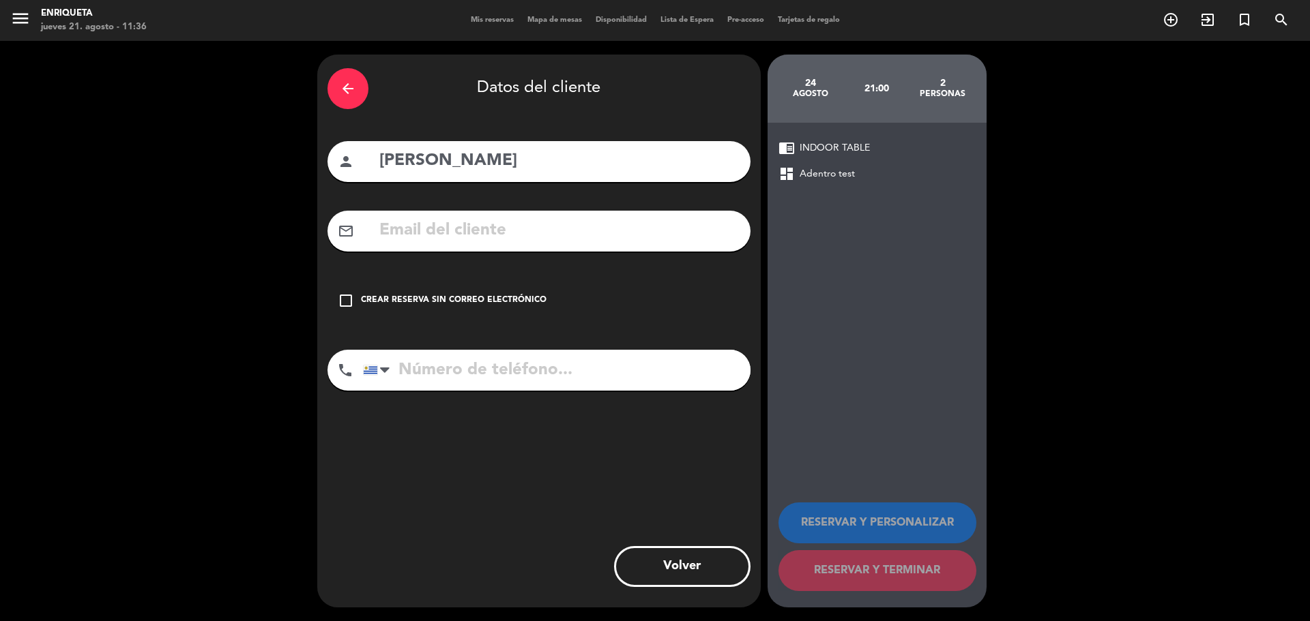
click at [473, 368] on input "tel" at bounding box center [556, 370] width 387 height 41
paste input "095975664"
type input "095975664"
click at [469, 227] on input "text" at bounding box center [559, 231] width 362 height 28
paste input "[EMAIL_ADDRESS][DOMAIN_NAME]"
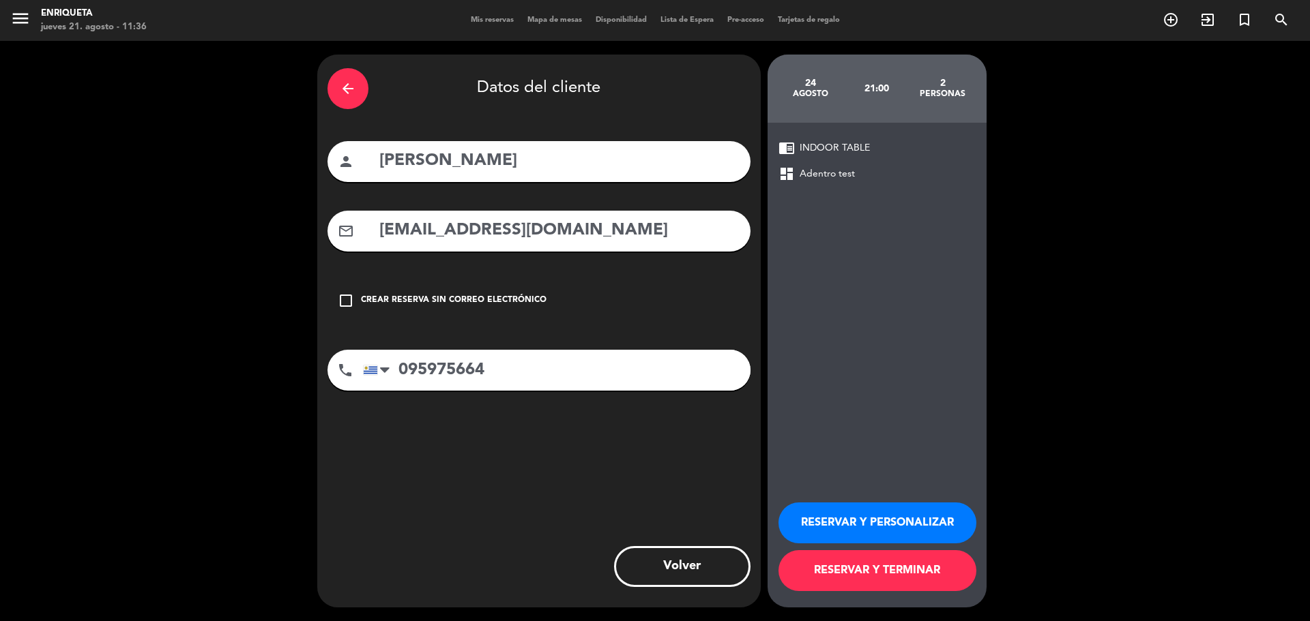
type input "[EMAIL_ADDRESS][DOMAIN_NAME]"
click at [909, 523] on button "RESERVAR Y PERSONALIZAR" at bounding box center [877, 523] width 198 height 41
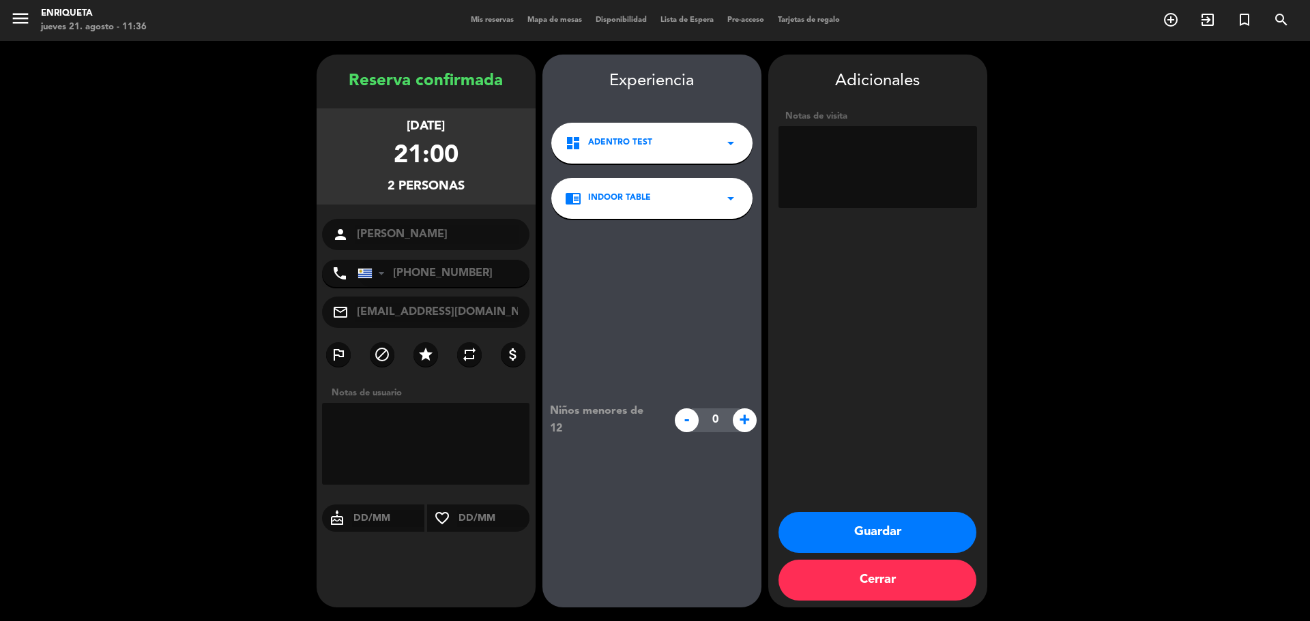
click at [906, 532] on button "Guardar" at bounding box center [877, 532] width 198 height 41
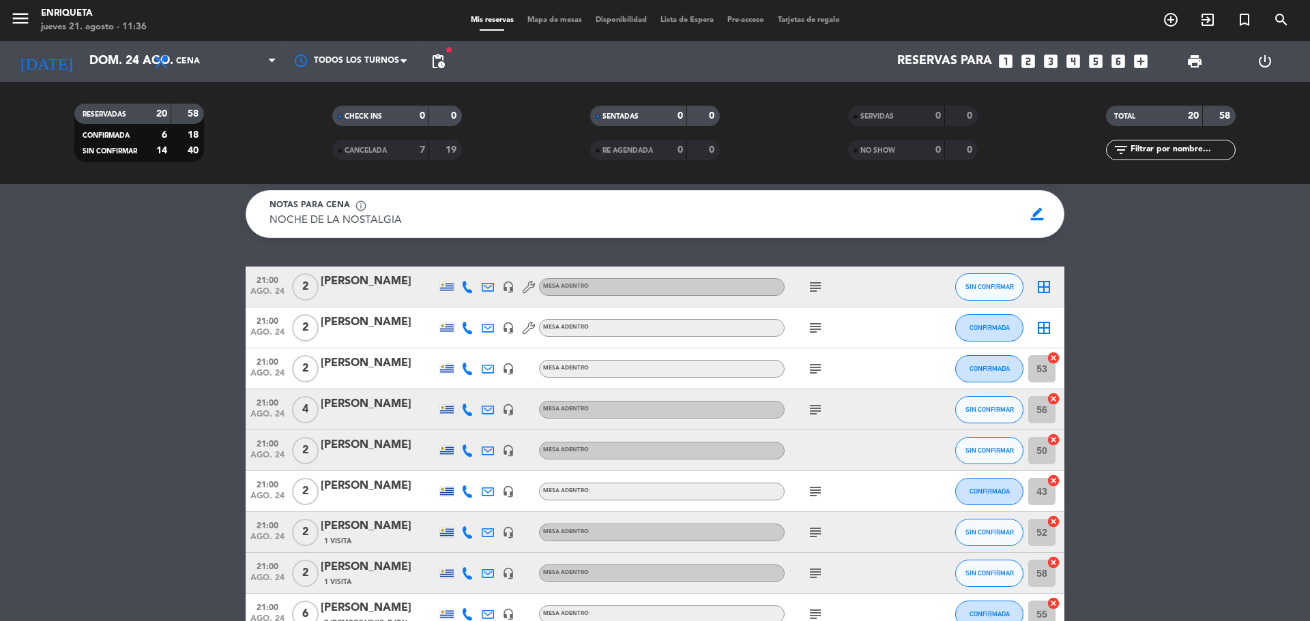
scroll to position [68, 0]
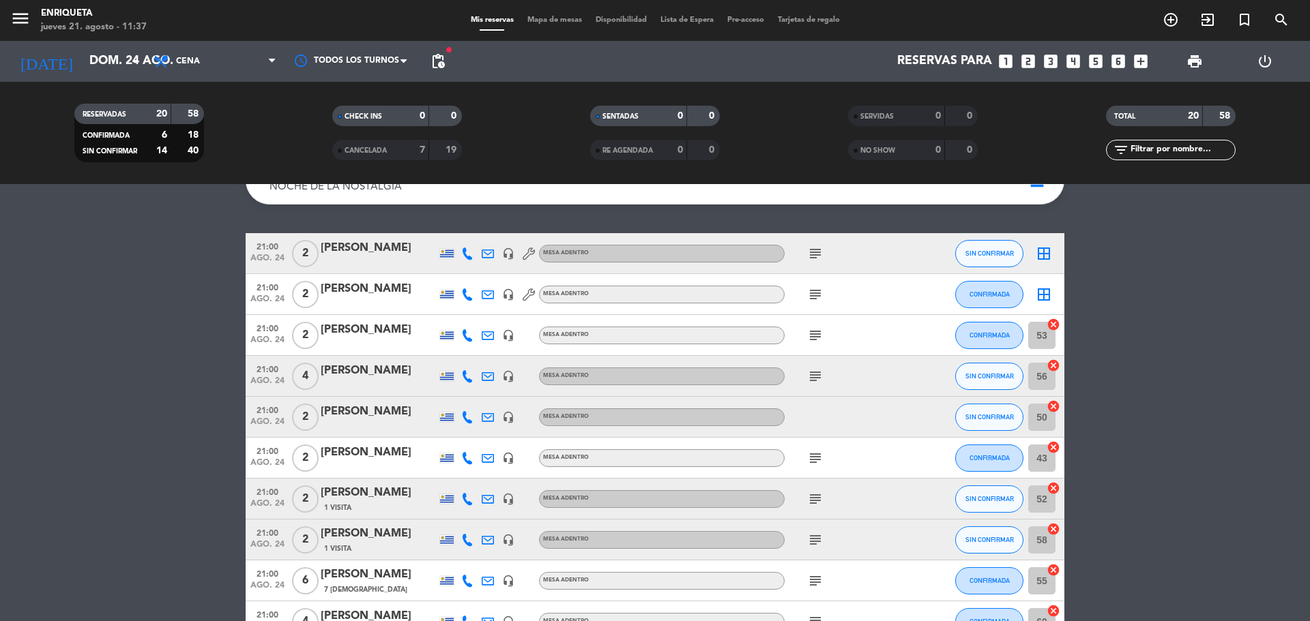
click at [467, 418] on icon at bounding box center [467, 417] width 12 height 12
click at [456, 396] on span "Copiar" at bounding box center [459, 394] width 29 height 14
click at [363, 409] on div "[PERSON_NAME]" at bounding box center [379, 412] width 116 height 18
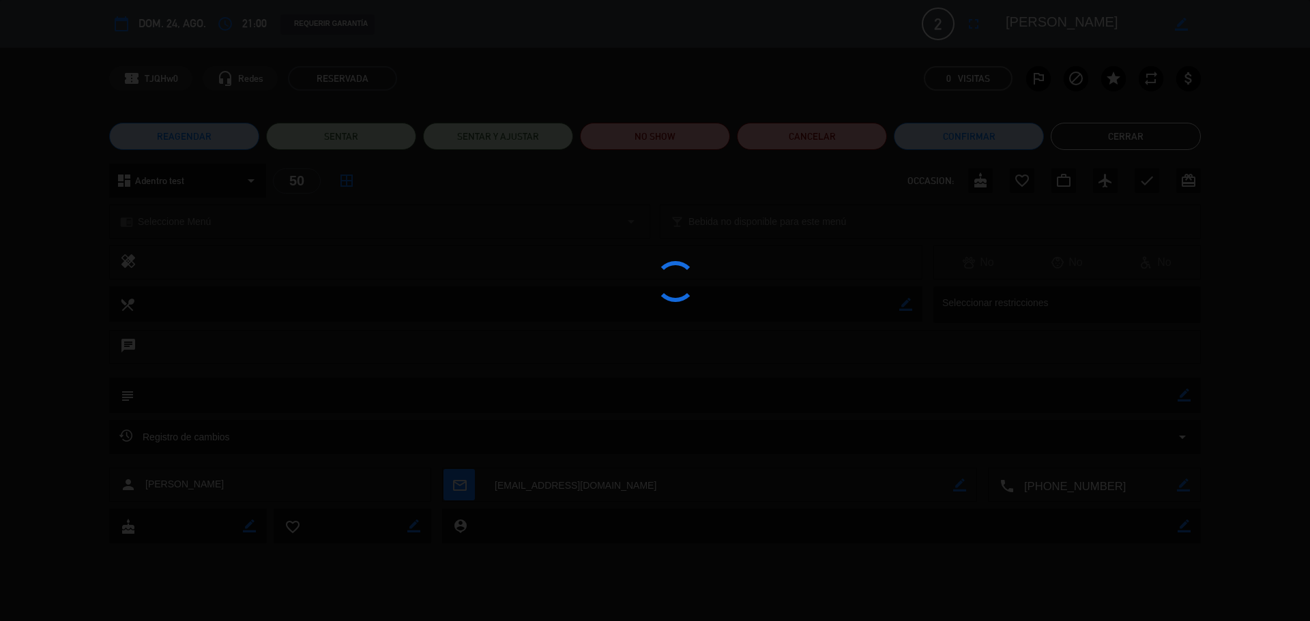
scroll to position [138, 0]
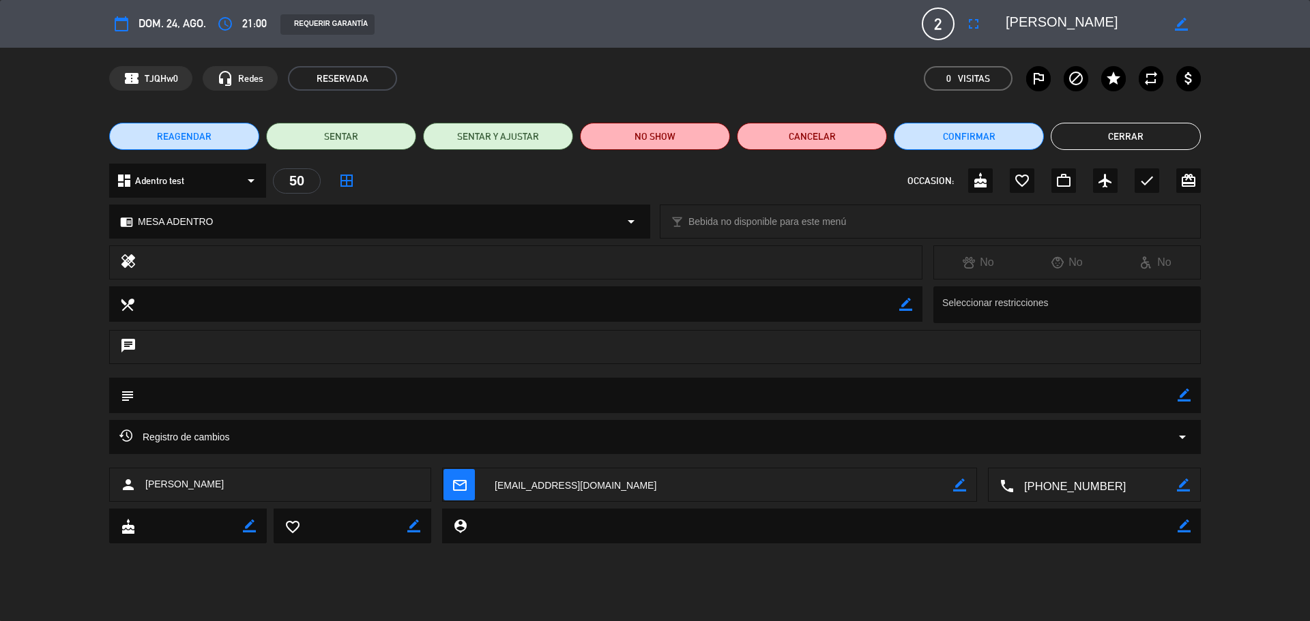
click at [1187, 397] on icon "border_color" at bounding box center [1183, 395] width 13 height 13
click at [1092, 396] on textarea at bounding box center [655, 395] width 1043 height 35
click at [1176, 400] on textarea at bounding box center [655, 395] width 1043 height 35
type textarea "Comprobante enviado"
click at [1182, 398] on icon at bounding box center [1183, 395] width 13 height 13
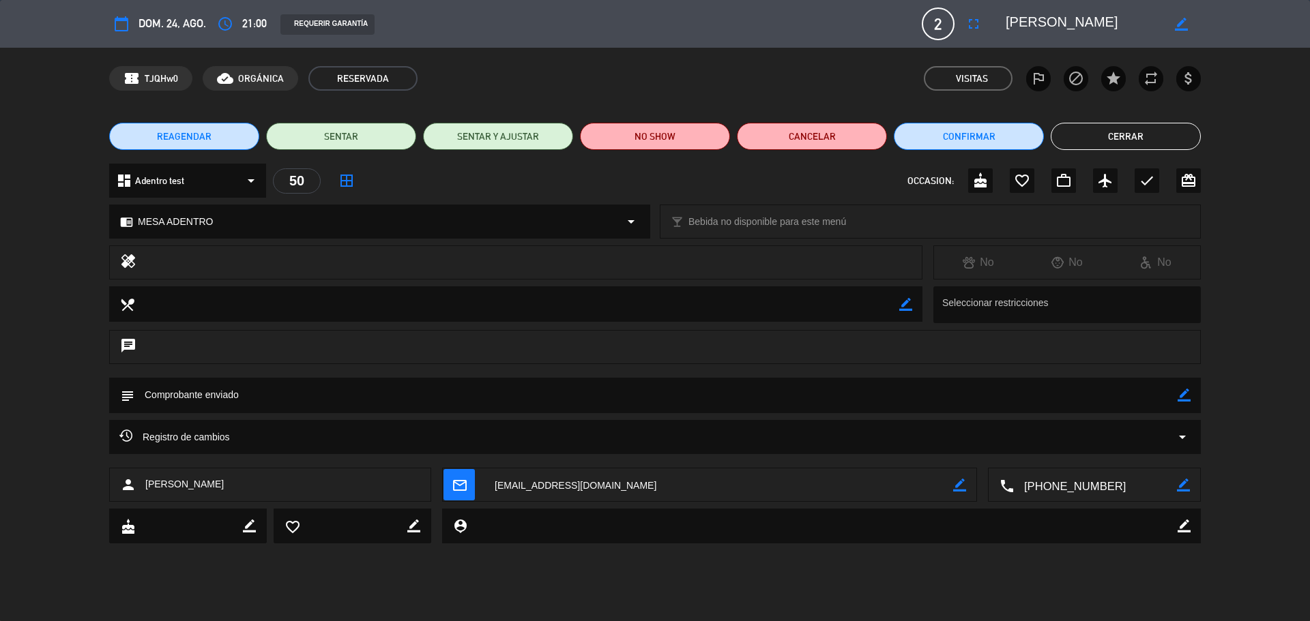
click at [1136, 136] on button "Cerrar" at bounding box center [1125, 136] width 150 height 27
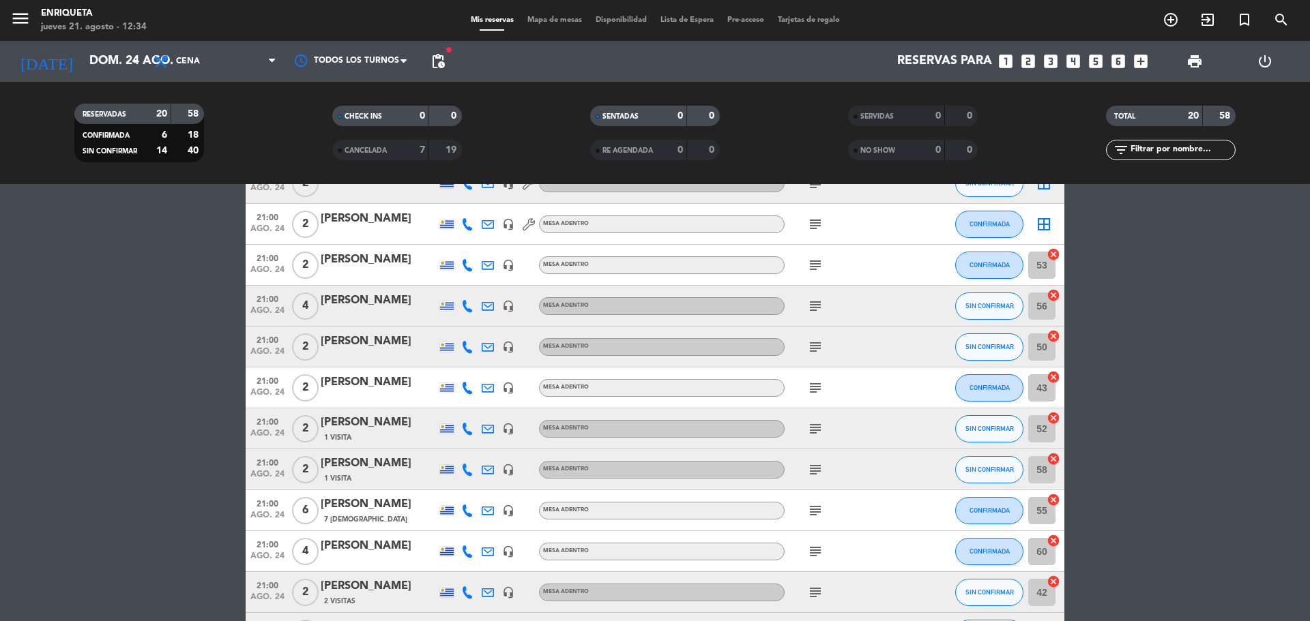
click at [373, 347] on div "[PERSON_NAME]" at bounding box center [379, 342] width 116 height 18
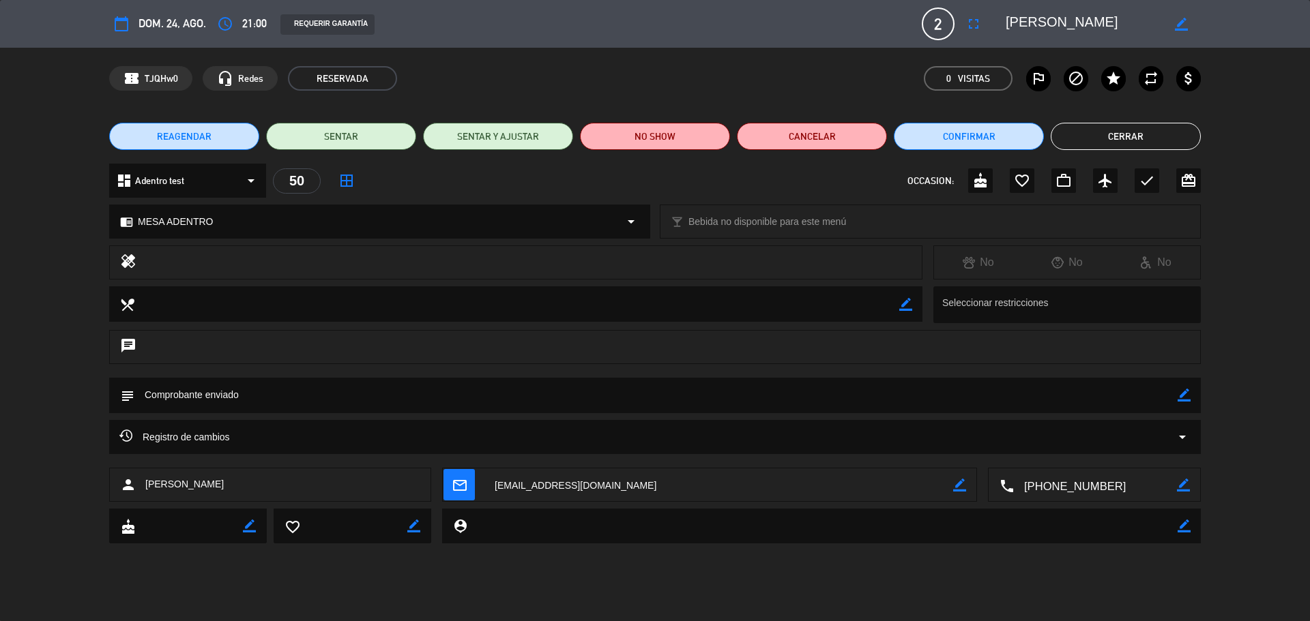
click at [905, 310] on icon "border_color" at bounding box center [905, 304] width 13 height 13
click at [816, 302] on textarea at bounding box center [516, 303] width 765 height 35
paste textarea "1 brusqueta / 1 croquetas 1 lasaña / 1 entrecot 1 infierno / 1 maracuyá"
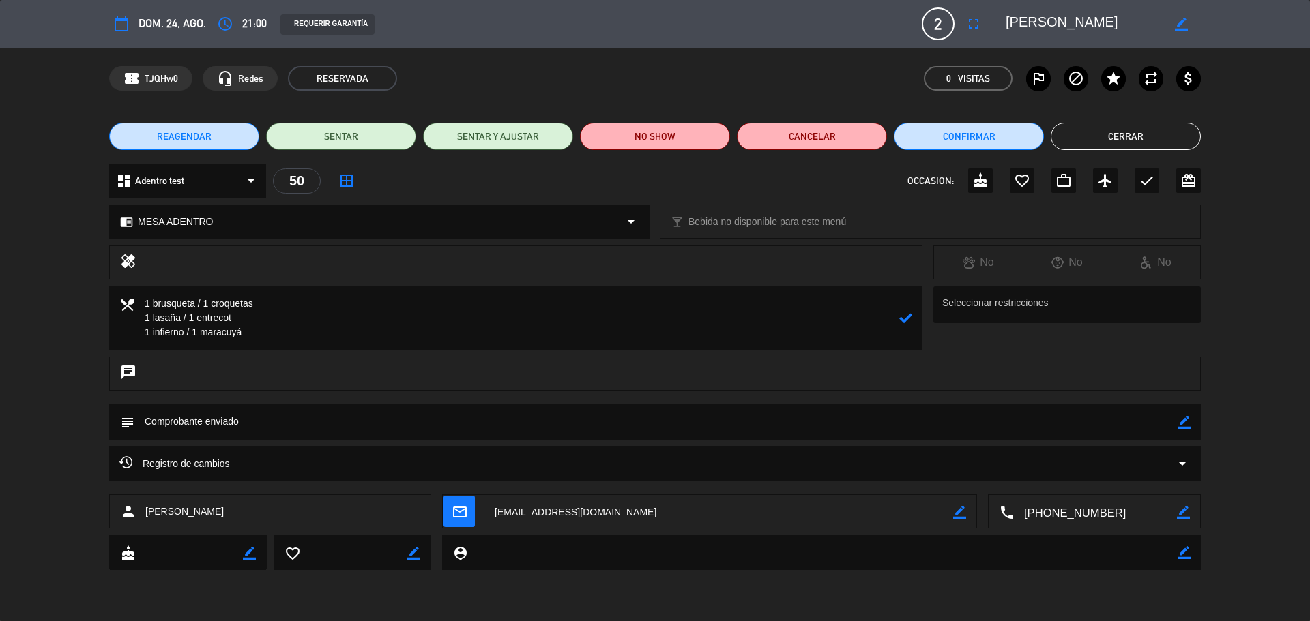
type textarea "1 brusqueta / 1 croquetas 1 lasaña / 1 entrecot 1 infierno / 1 maracuyá"
click at [901, 320] on icon at bounding box center [905, 318] width 13 height 13
click at [1151, 136] on button "Cerrar" at bounding box center [1125, 136] width 150 height 27
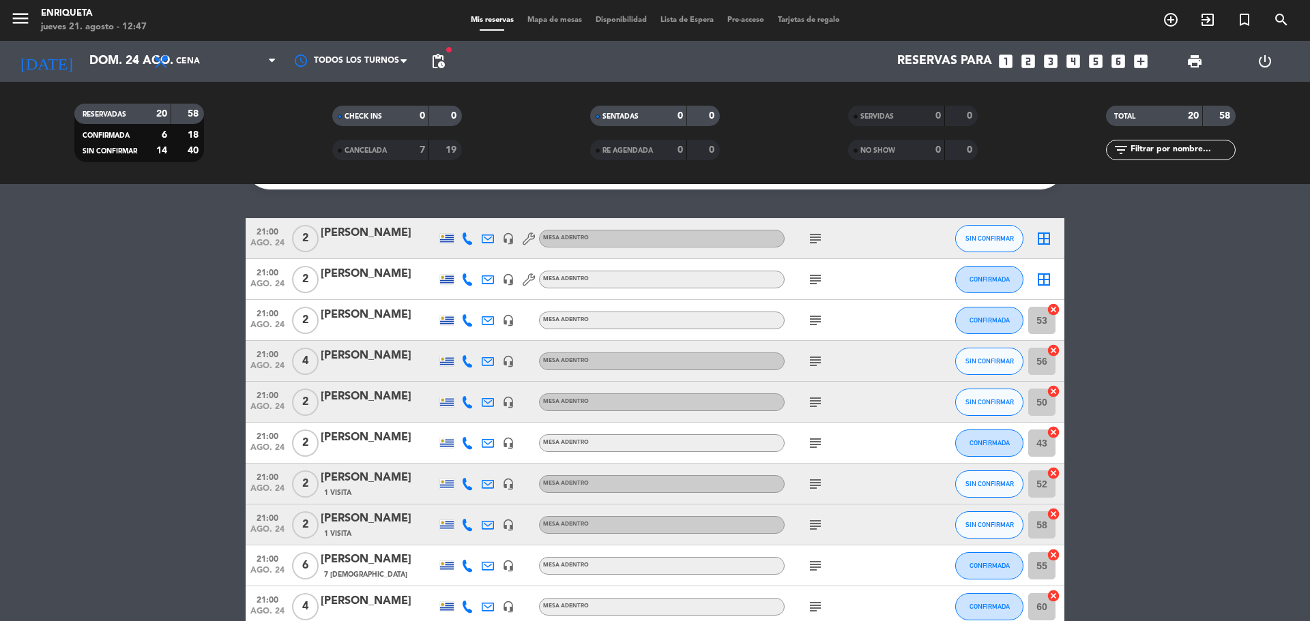
scroll to position [0, 0]
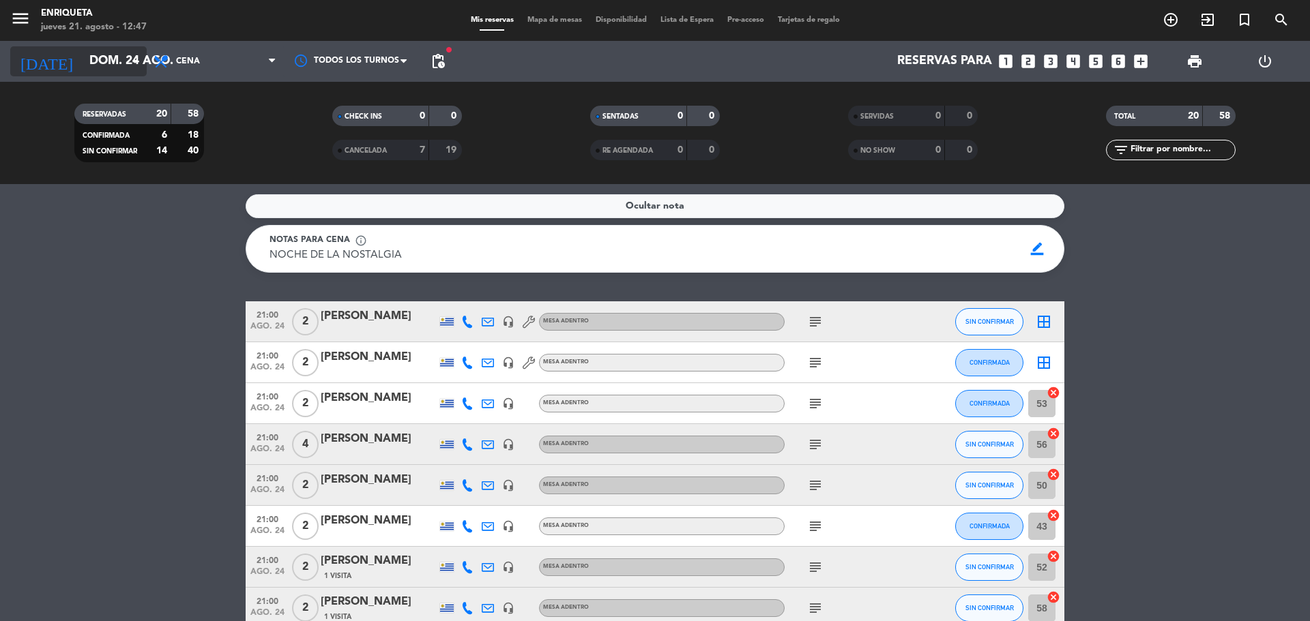
click at [109, 62] on input "dom. 24 ago." at bounding box center [162, 61] width 158 height 27
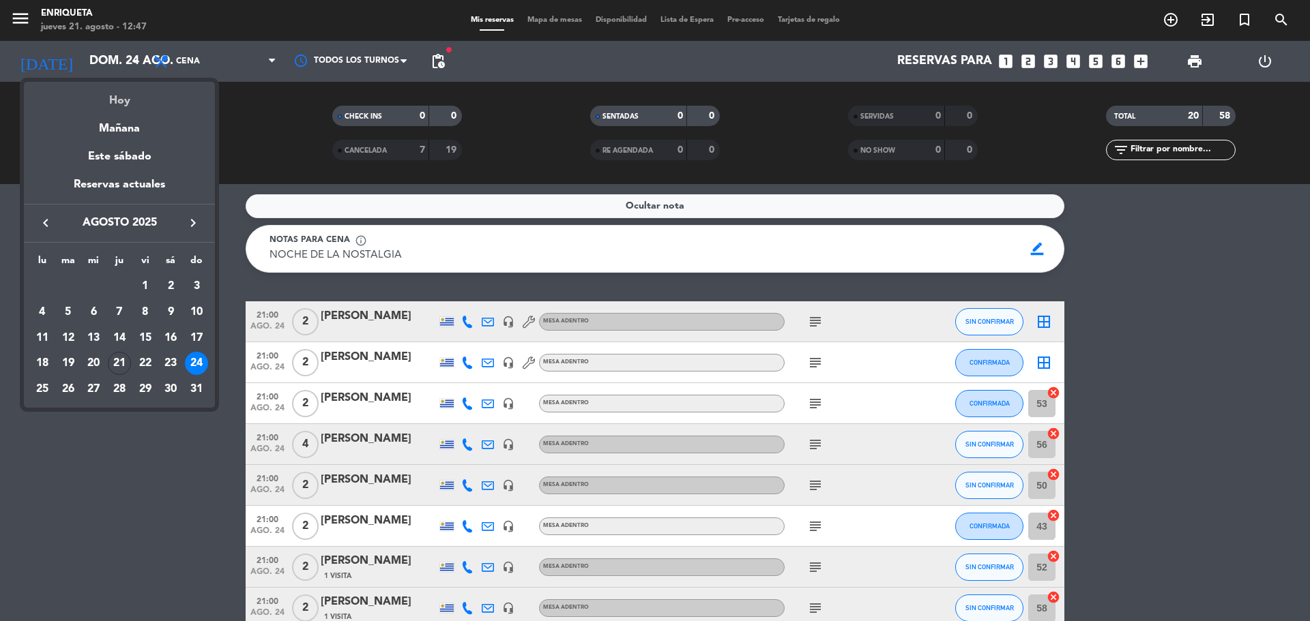
click at [130, 98] on div "Hoy" at bounding box center [119, 96] width 191 height 28
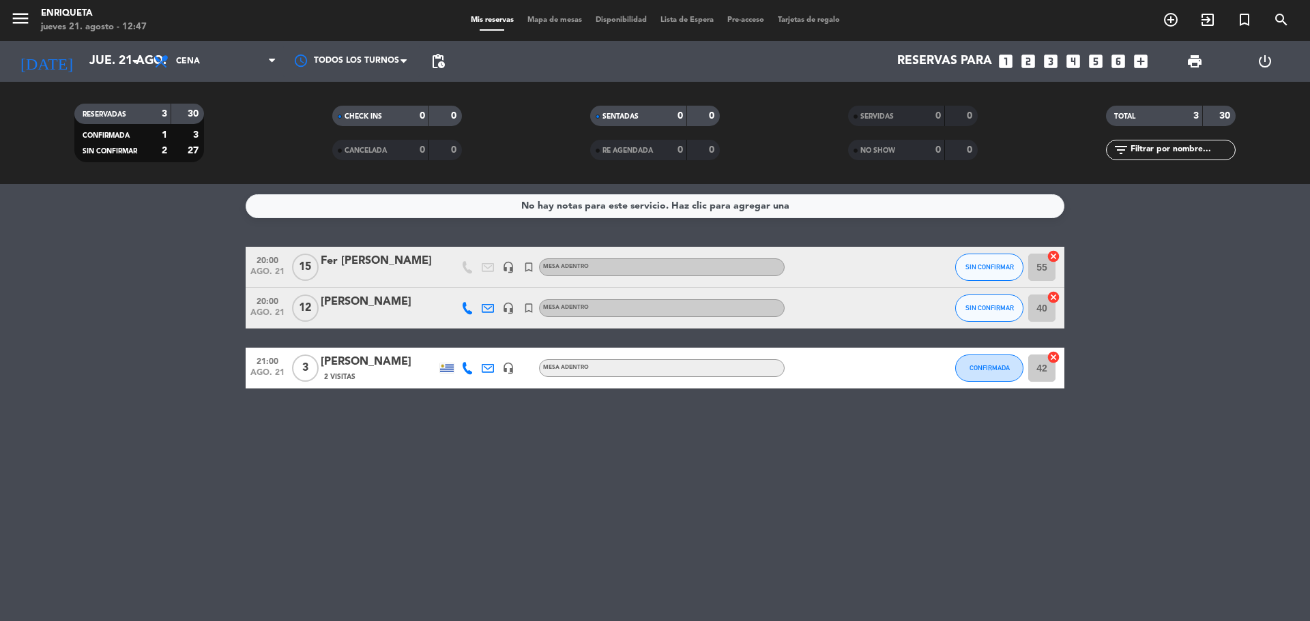
click at [231, 68] on span "Cena" at bounding box center [215, 61] width 136 height 30
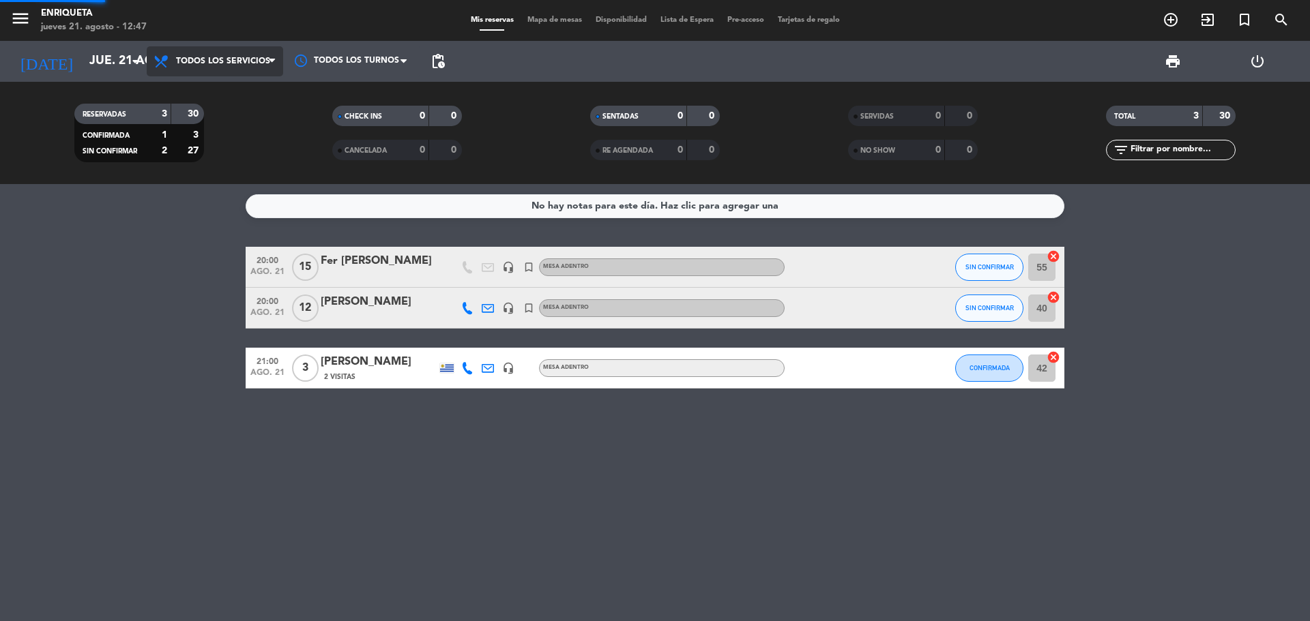
click at [237, 91] on div "menu [PERSON_NAME] [DATE] 21. agosto - 12:47 Mis reservas Mapa de mesas Disponi…" at bounding box center [655, 92] width 1310 height 184
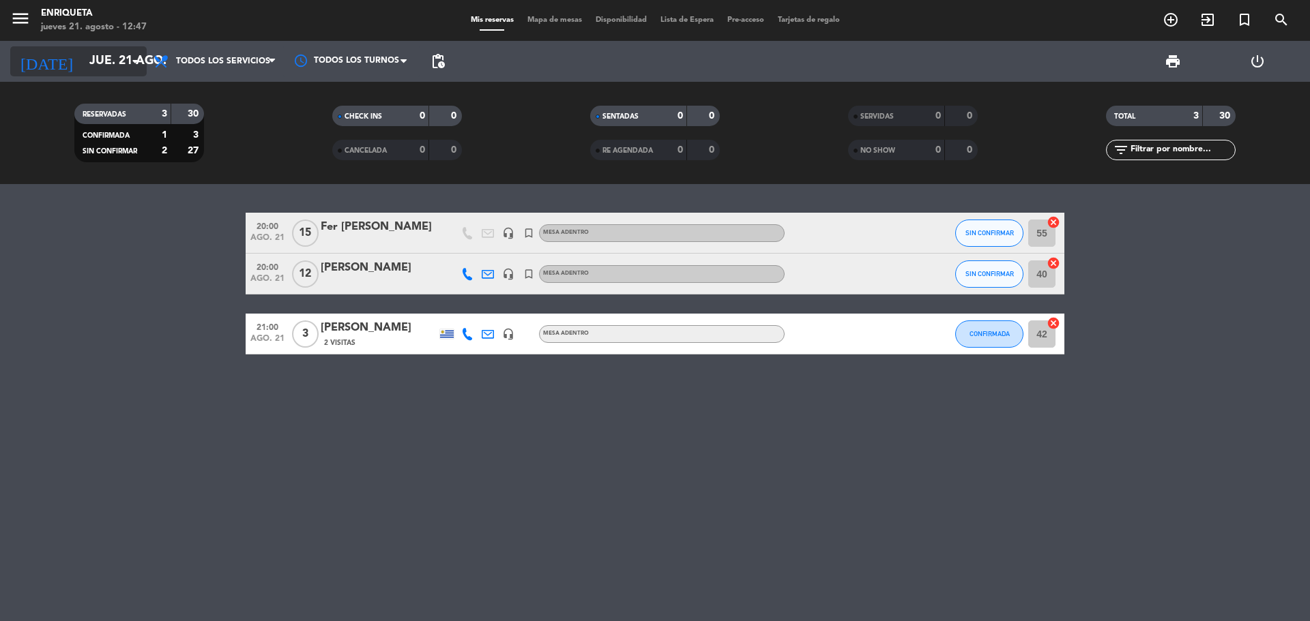
click at [121, 61] on input "jue. 21 ago." at bounding box center [162, 61] width 158 height 27
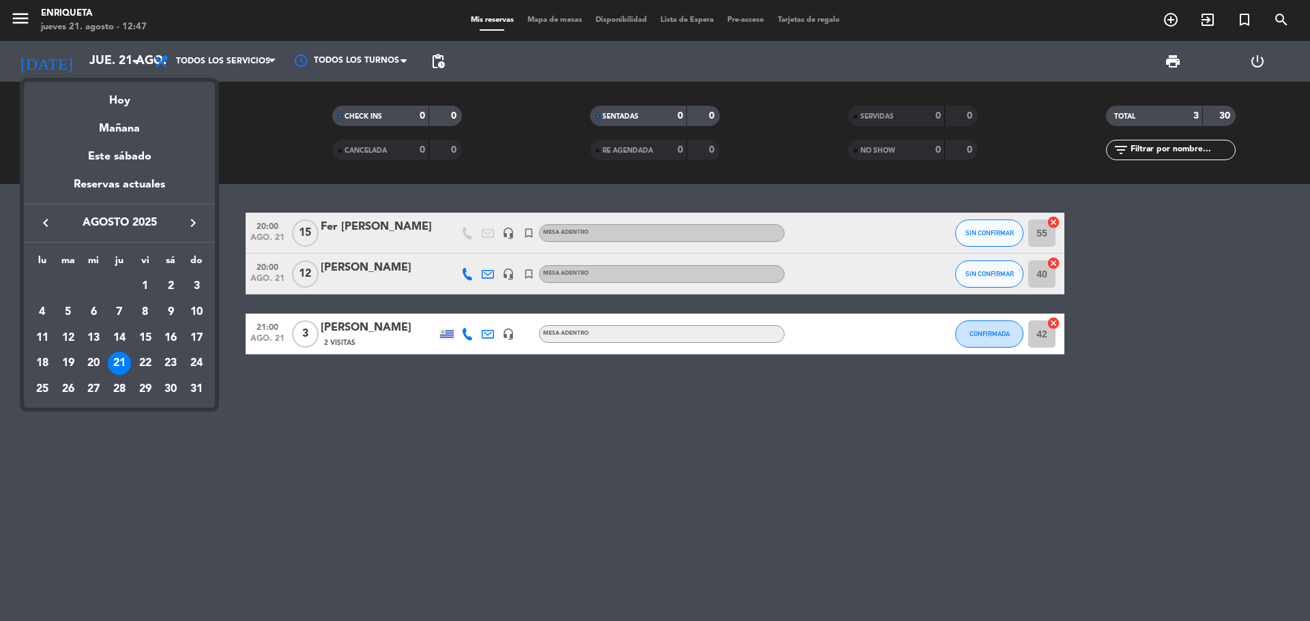
click at [146, 362] on div "22" at bounding box center [145, 363] width 23 height 23
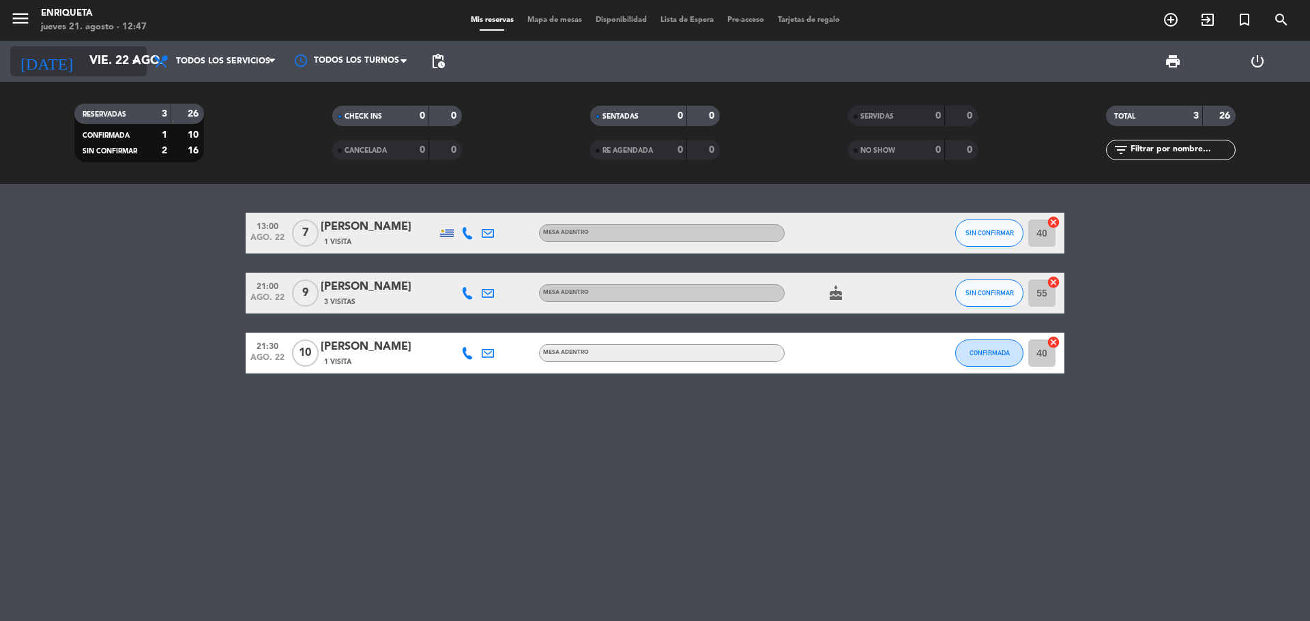
click at [100, 63] on input "vie. 22 ago." at bounding box center [162, 61] width 158 height 27
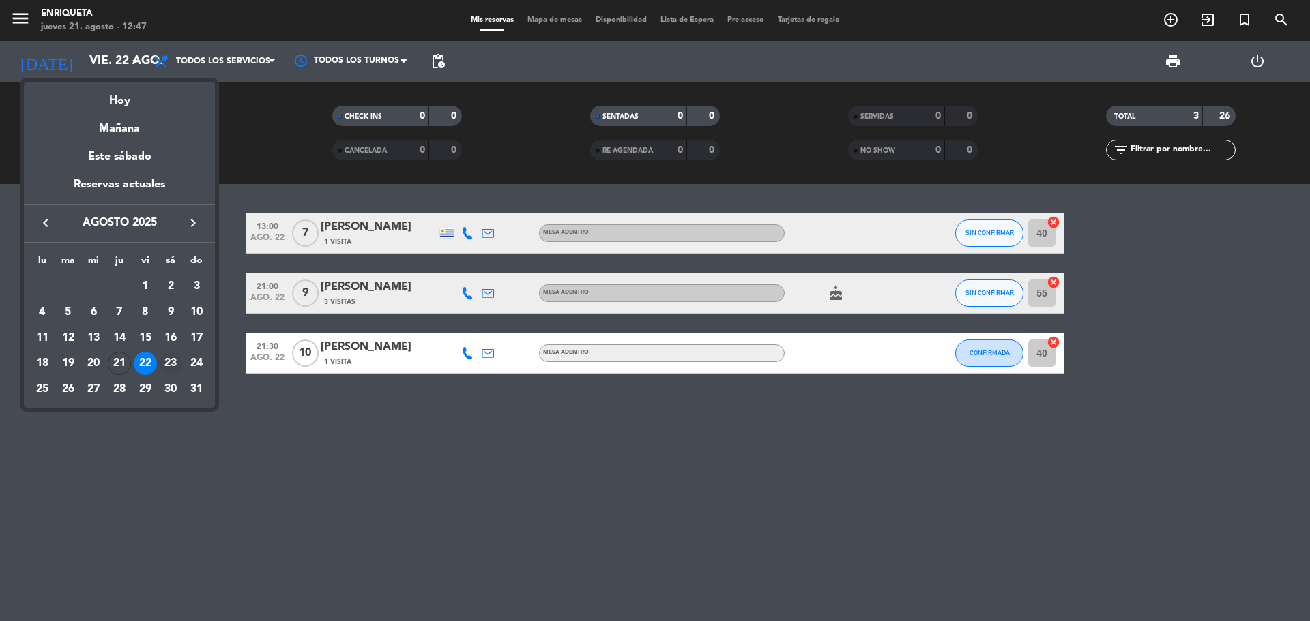
click at [175, 361] on div "23" at bounding box center [170, 363] width 23 height 23
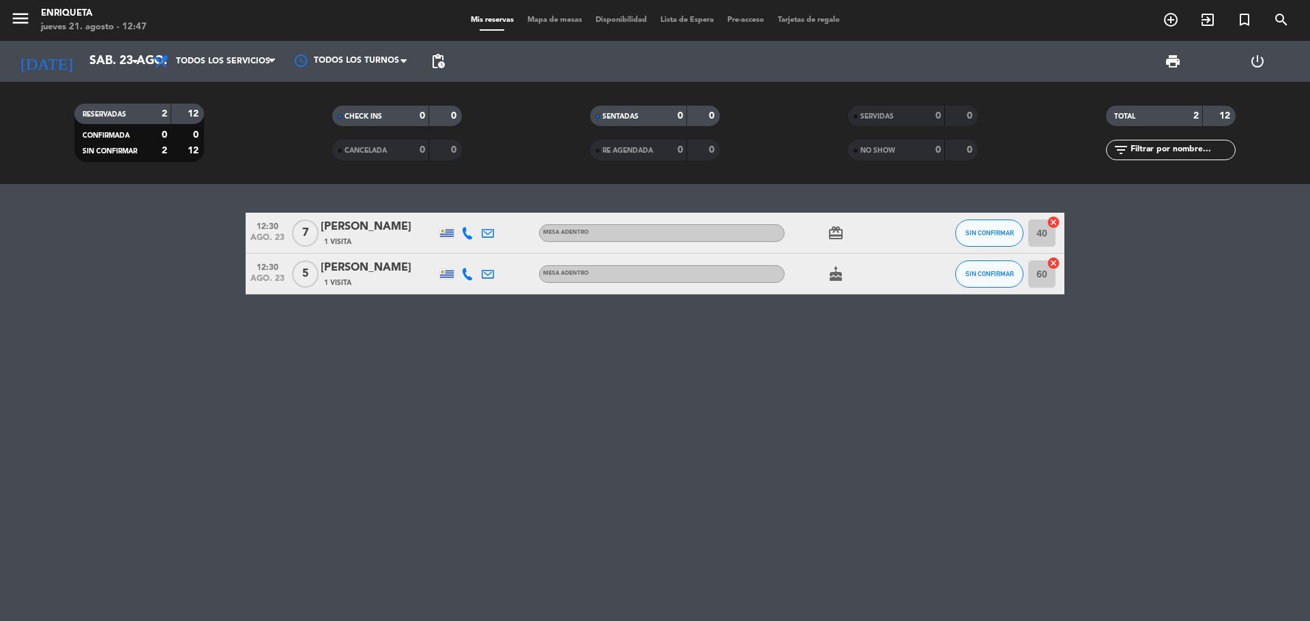
click at [111, 44] on div "[DATE] [DATE] arrow_drop_down" at bounding box center [78, 61] width 136 height 41
click at [113, 62] on input "sáb. 23 ago." at bounding box center [162, 61] width 158 height 27
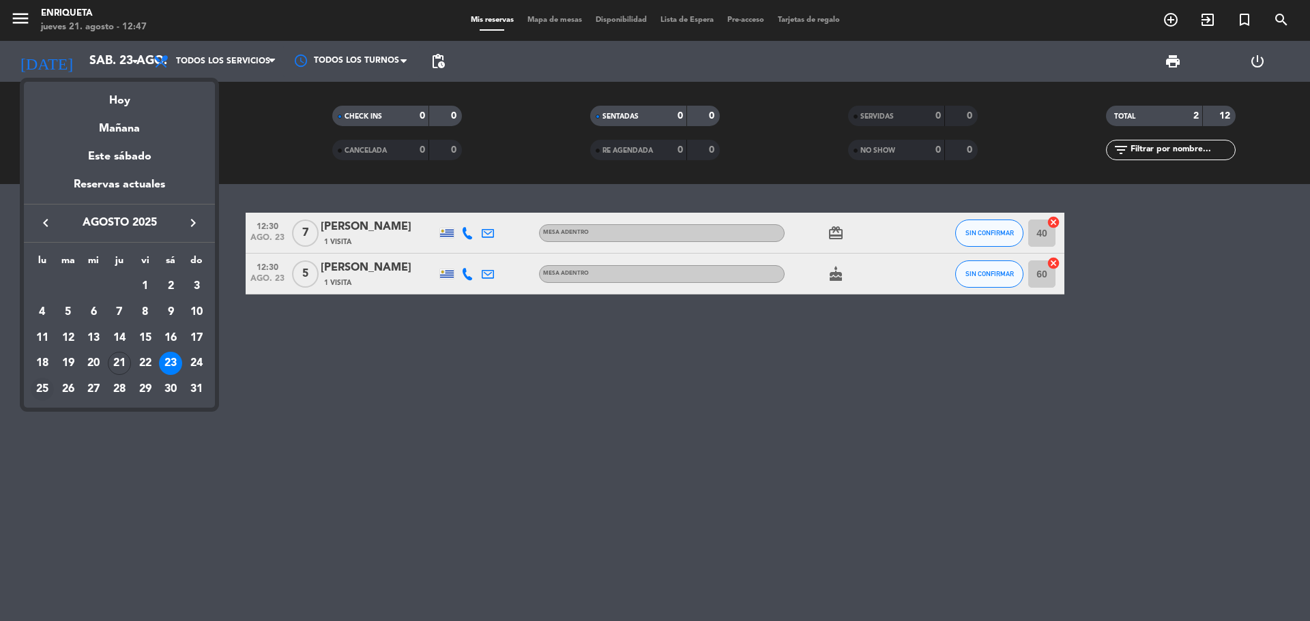
click at [46, 387] on div "25" at bounding box center [42, 389] width 23 height 23
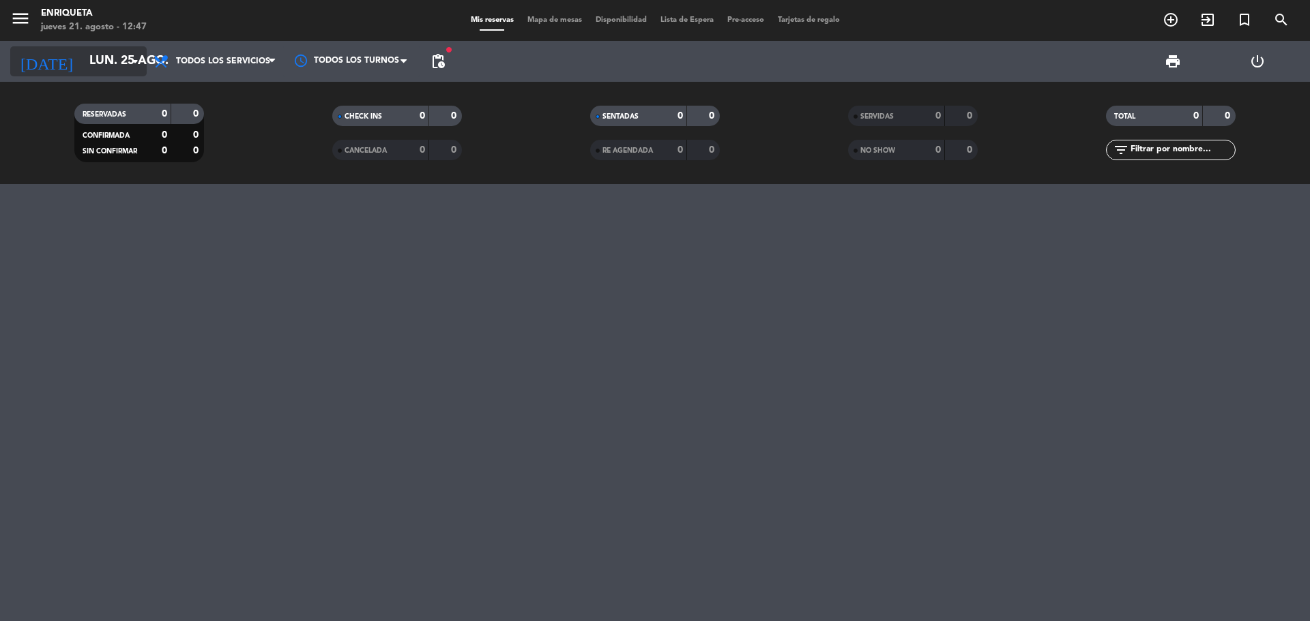
click at [113, 70] on input "lun. 25 ago." at bounding box center [162, 61] width 158 height 27
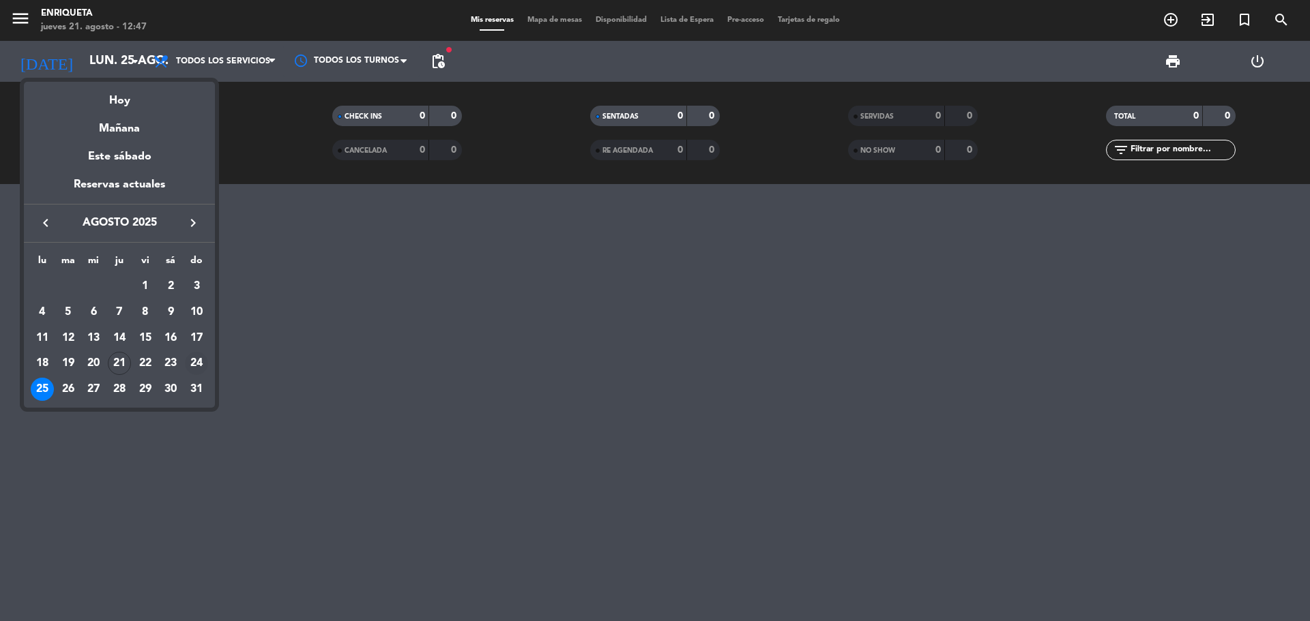
click at [196, 359] on div "24" at bounding box center [196, 363] width 23 height 23
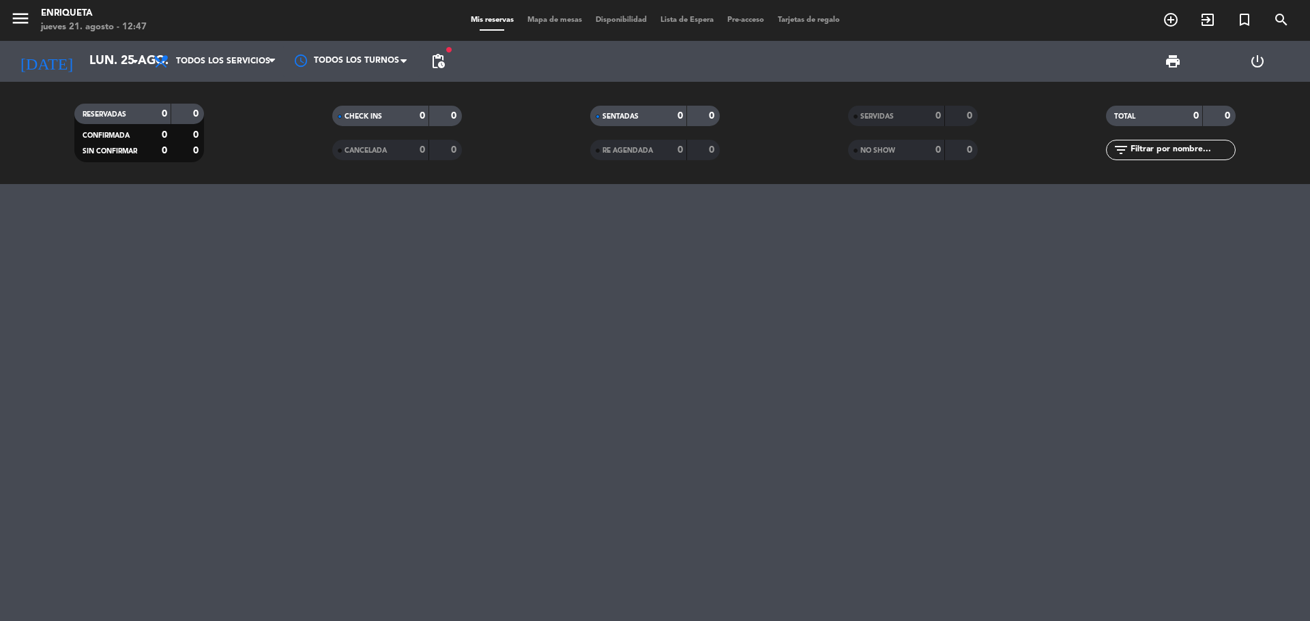
type input "dom. 24 ago."
